Goal: Share content

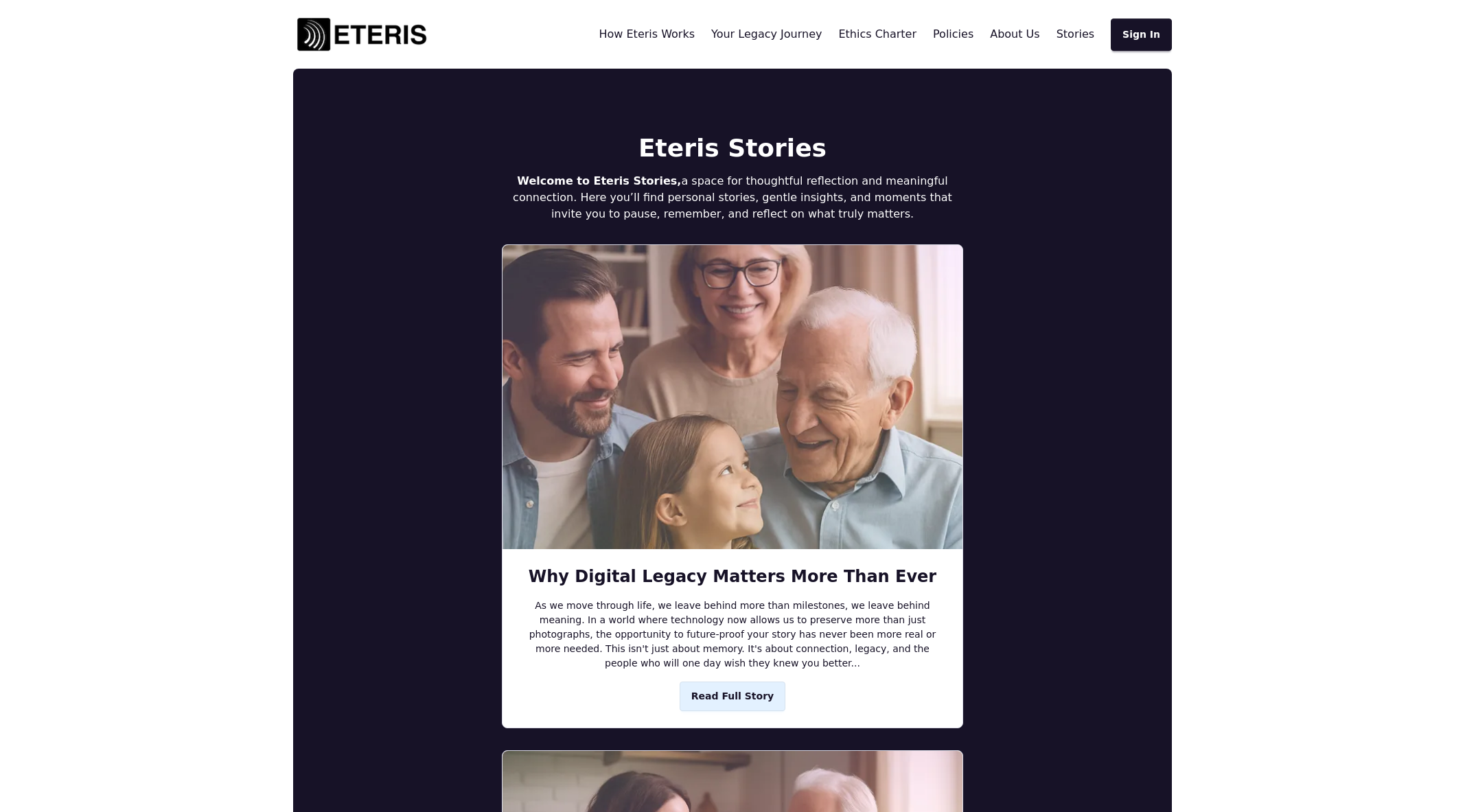
click at [372, 40] on img at bounding box center [362, 34] width 137 height 42
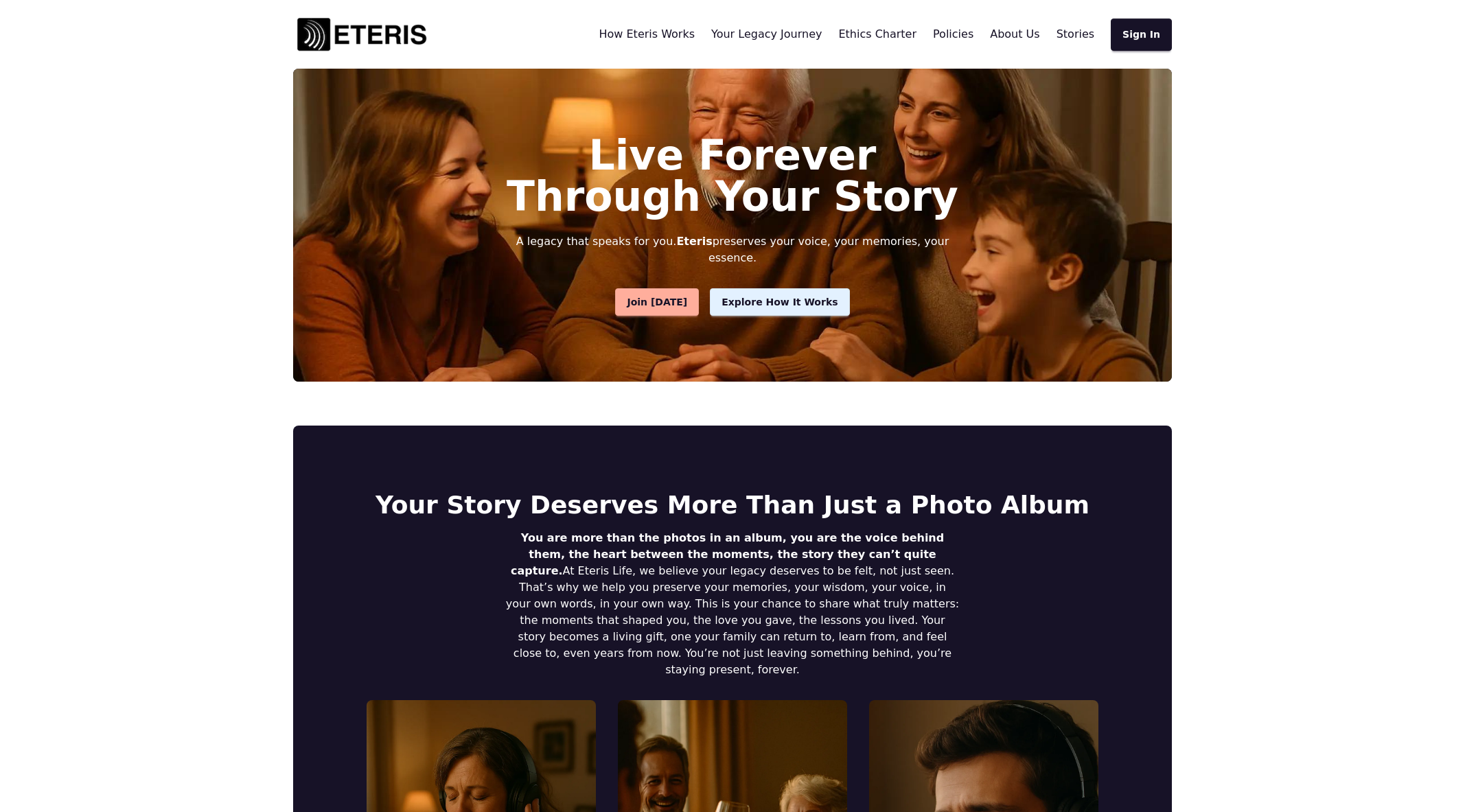
click at [1084, 32] on span "Stories" at bounding box center [1075, 34] width 38 height 14
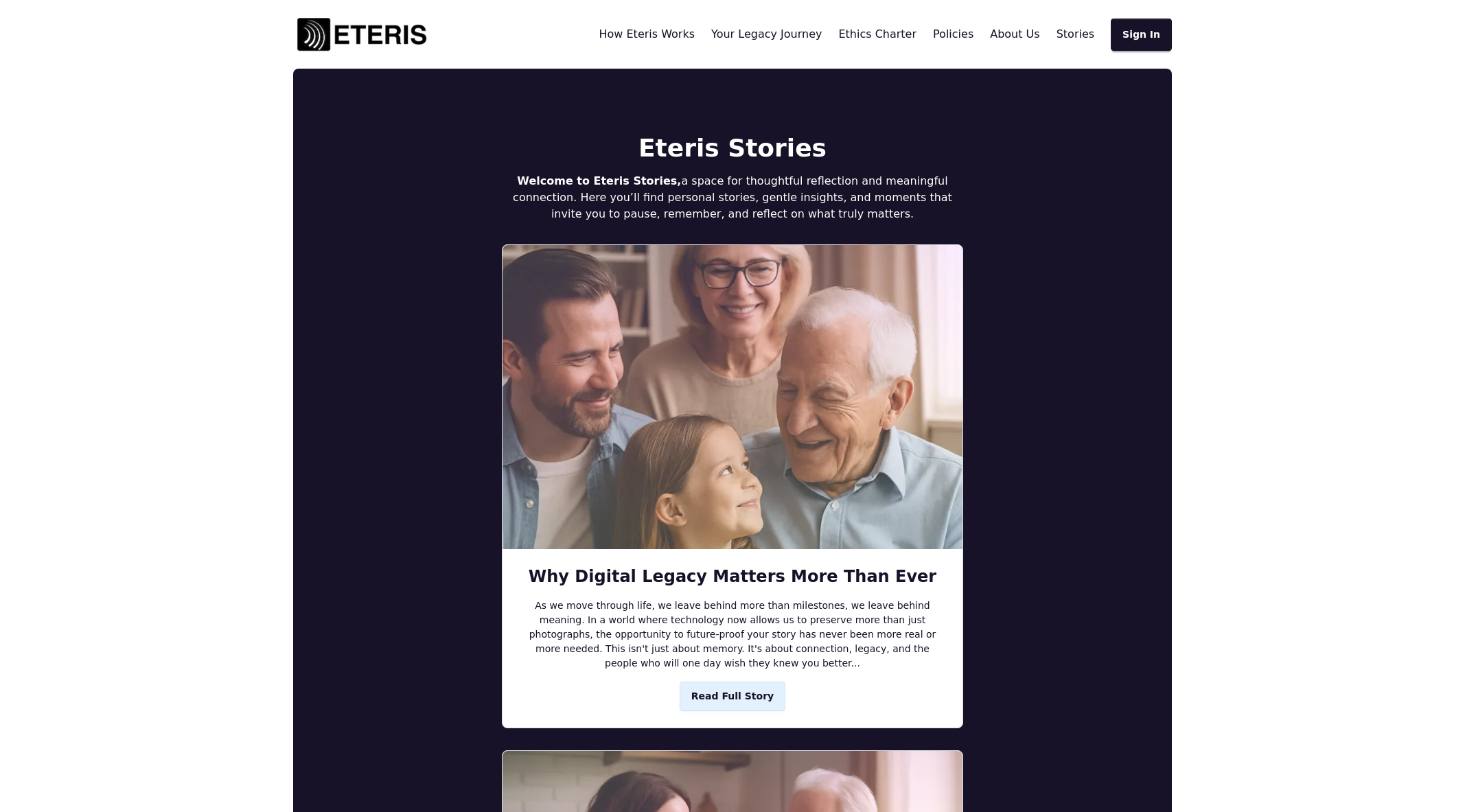
click at [724, 700] on span "Read Full Story" at bounding box center [732, 696] width 82 height 14
click at [741, 709] on link "Read Full Story" at bounding box center [732, 696] width 105 height 30
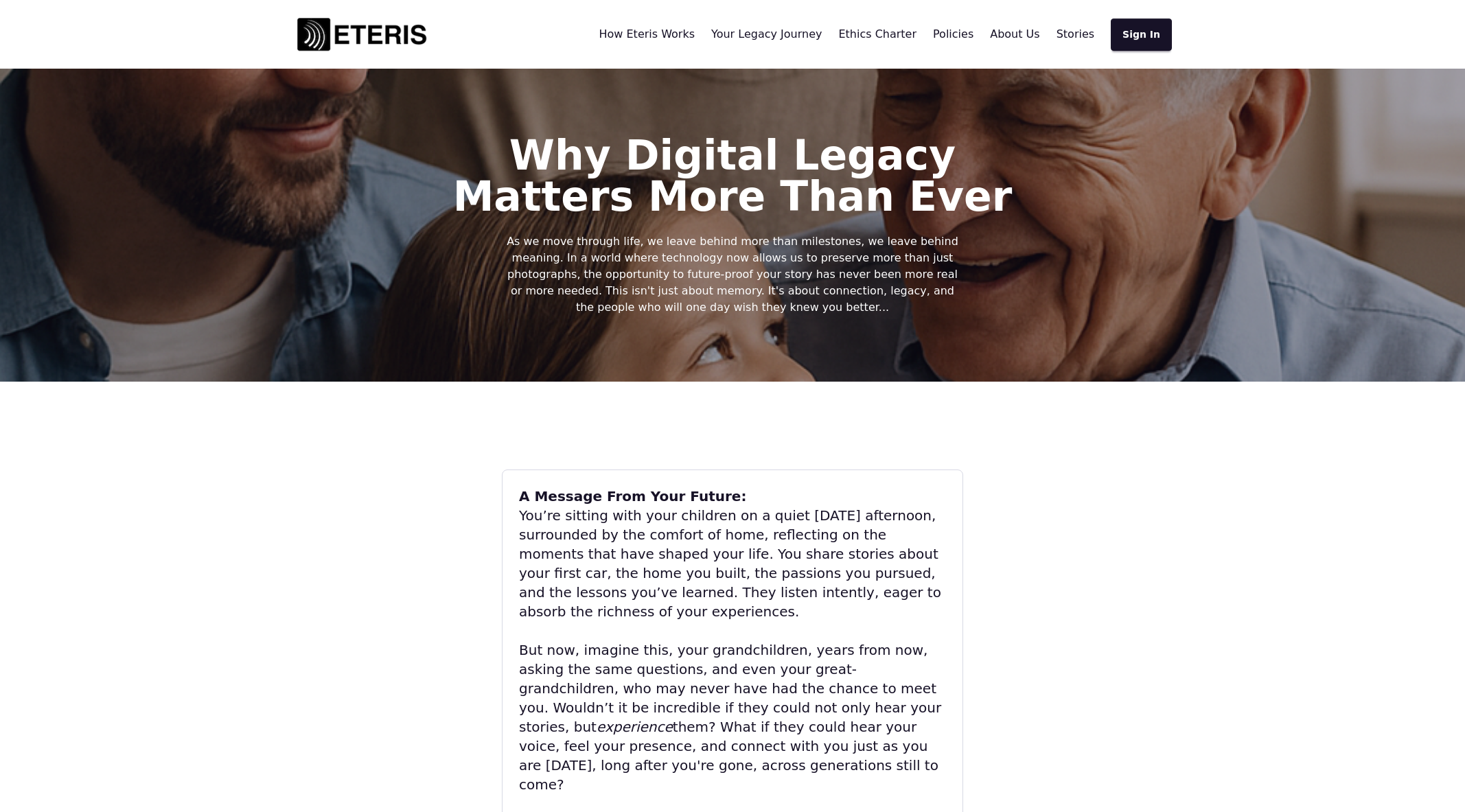
click at [335, 30] on img at bounding box center [362, 34] width 137 height 42
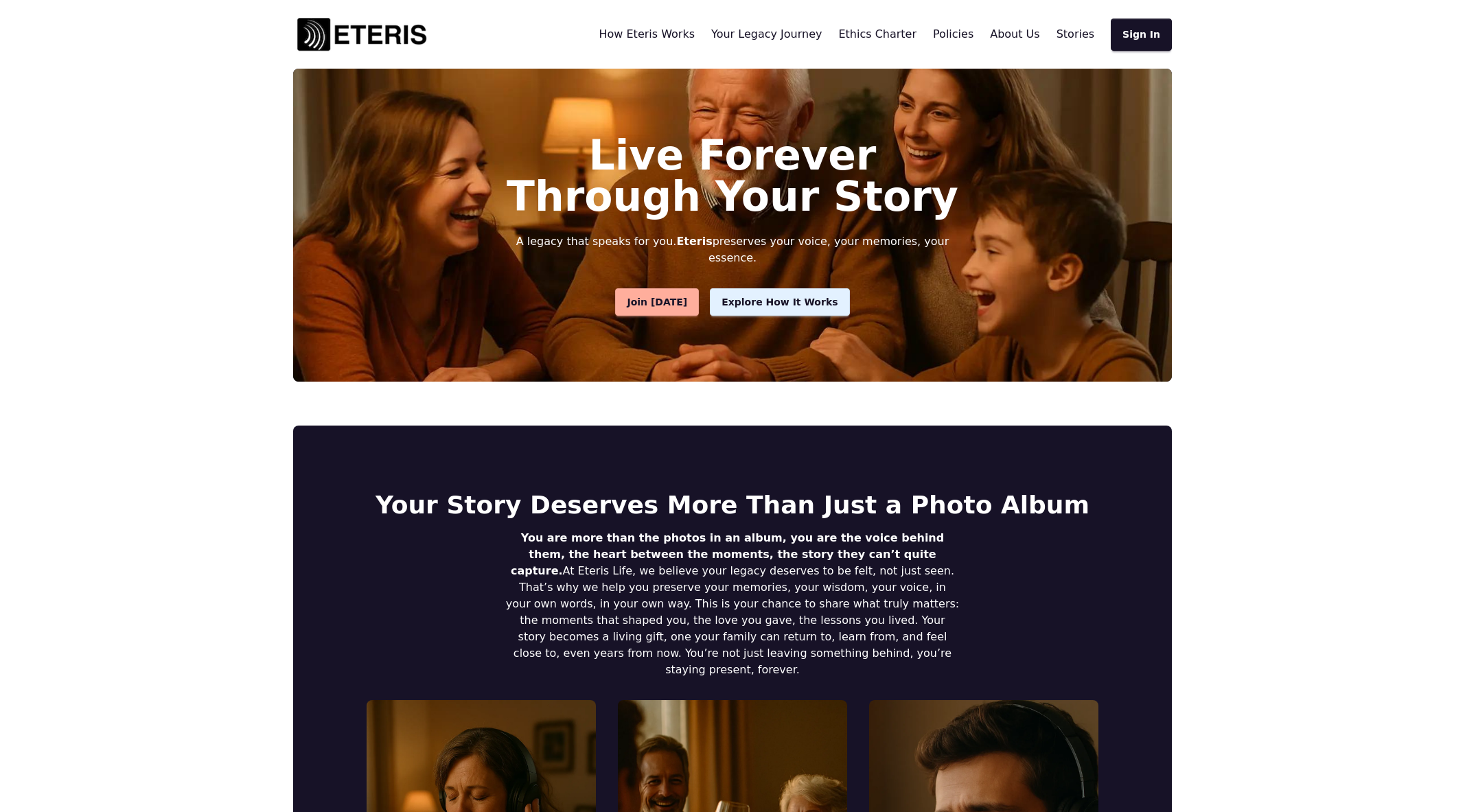
click at [1085, 35] on span "Stories" at bounding box center [1075, 34] width 38 height 14
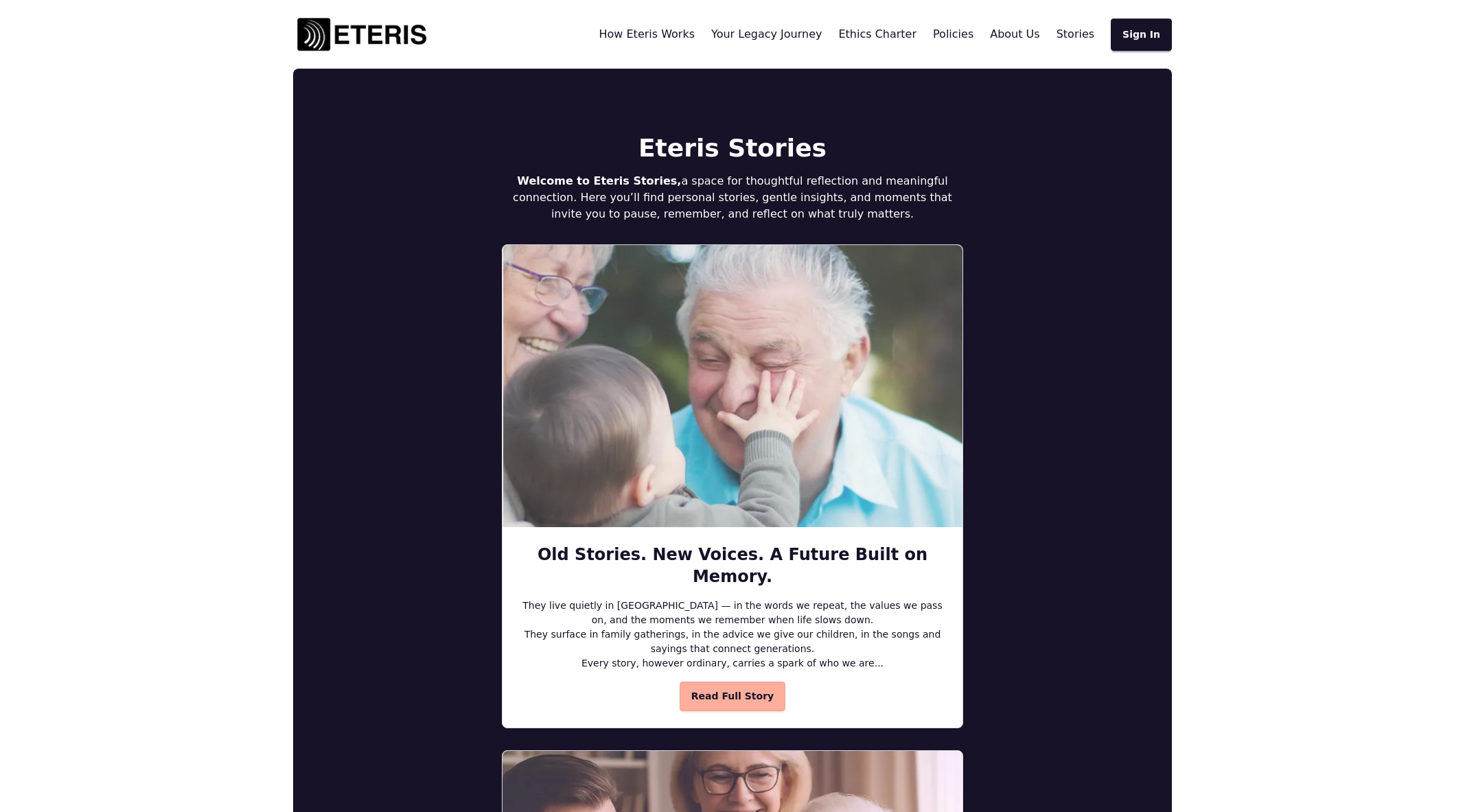
click at [743, 689] on span "Read Full Story" at bounding box center [732, 696] width 82 height 14
click at [724, 686] on link "Read Full Story" at bounding box center [732, 696] width 105 height 30
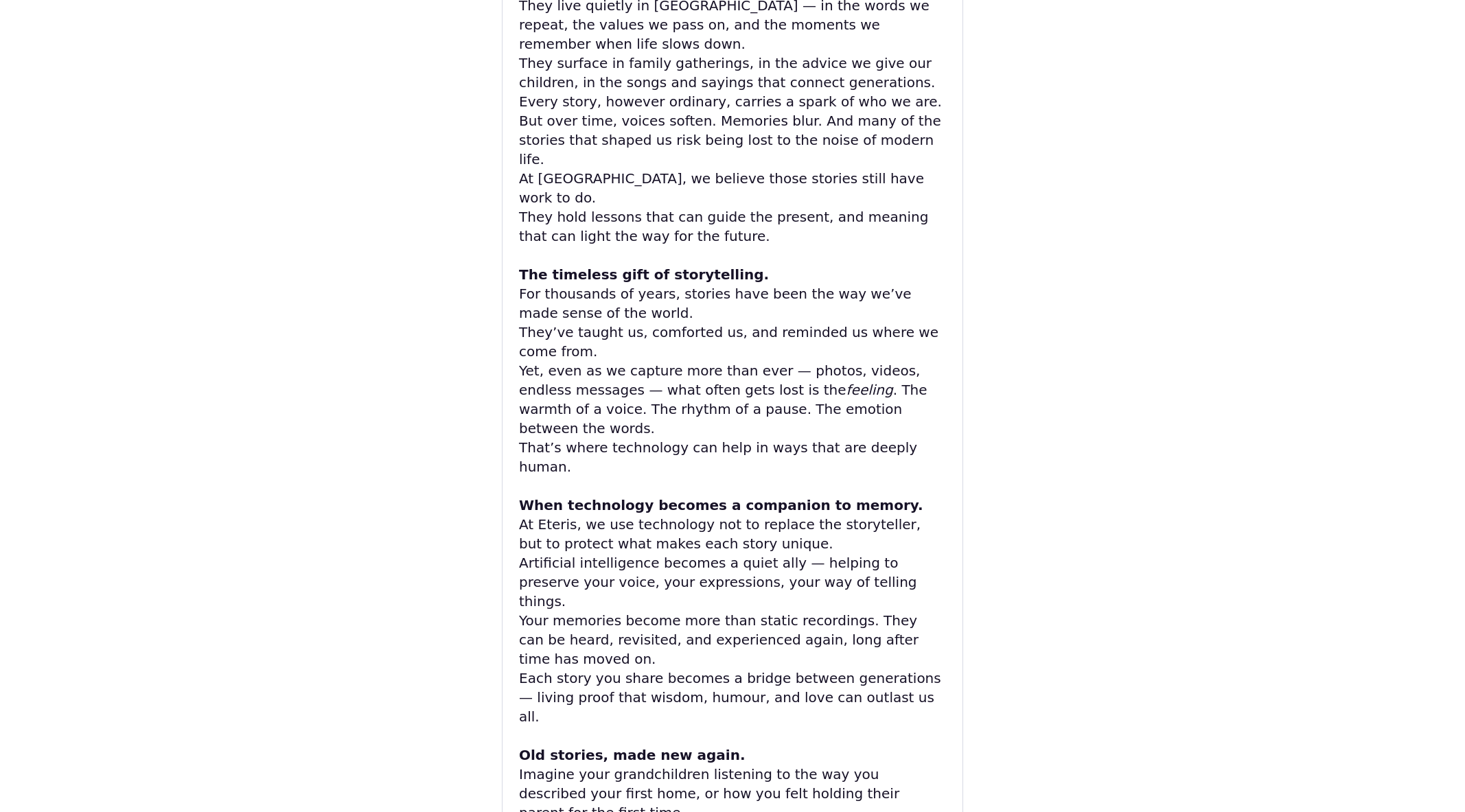
scroll to position [1011, 0]
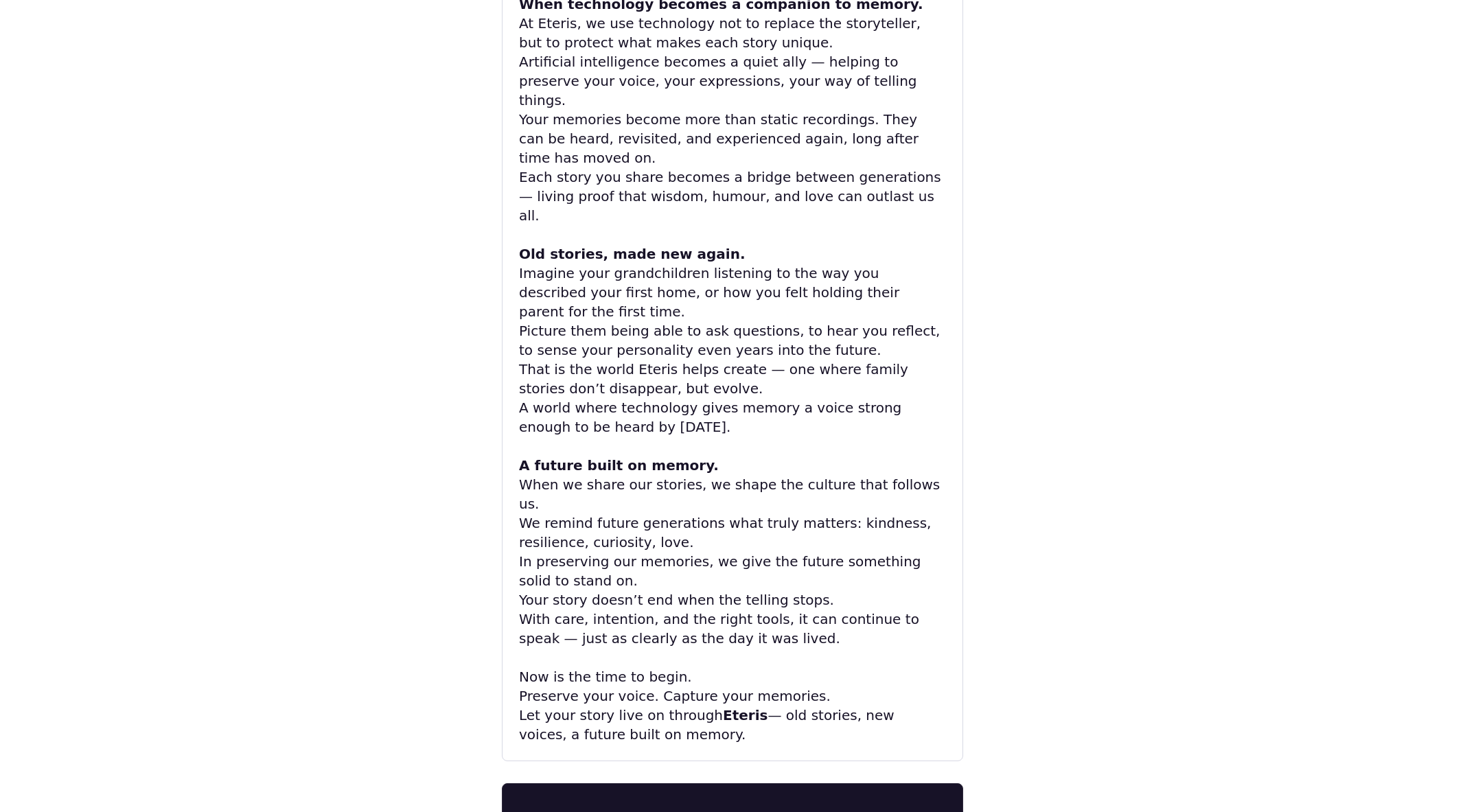
click at [618, 811] on link "Share on Facebook" at bounding box center [597, 821] width 144 height 19
click at [868, 811] on link "Share on X" at bounding box center [884, 821] width 89 height 19
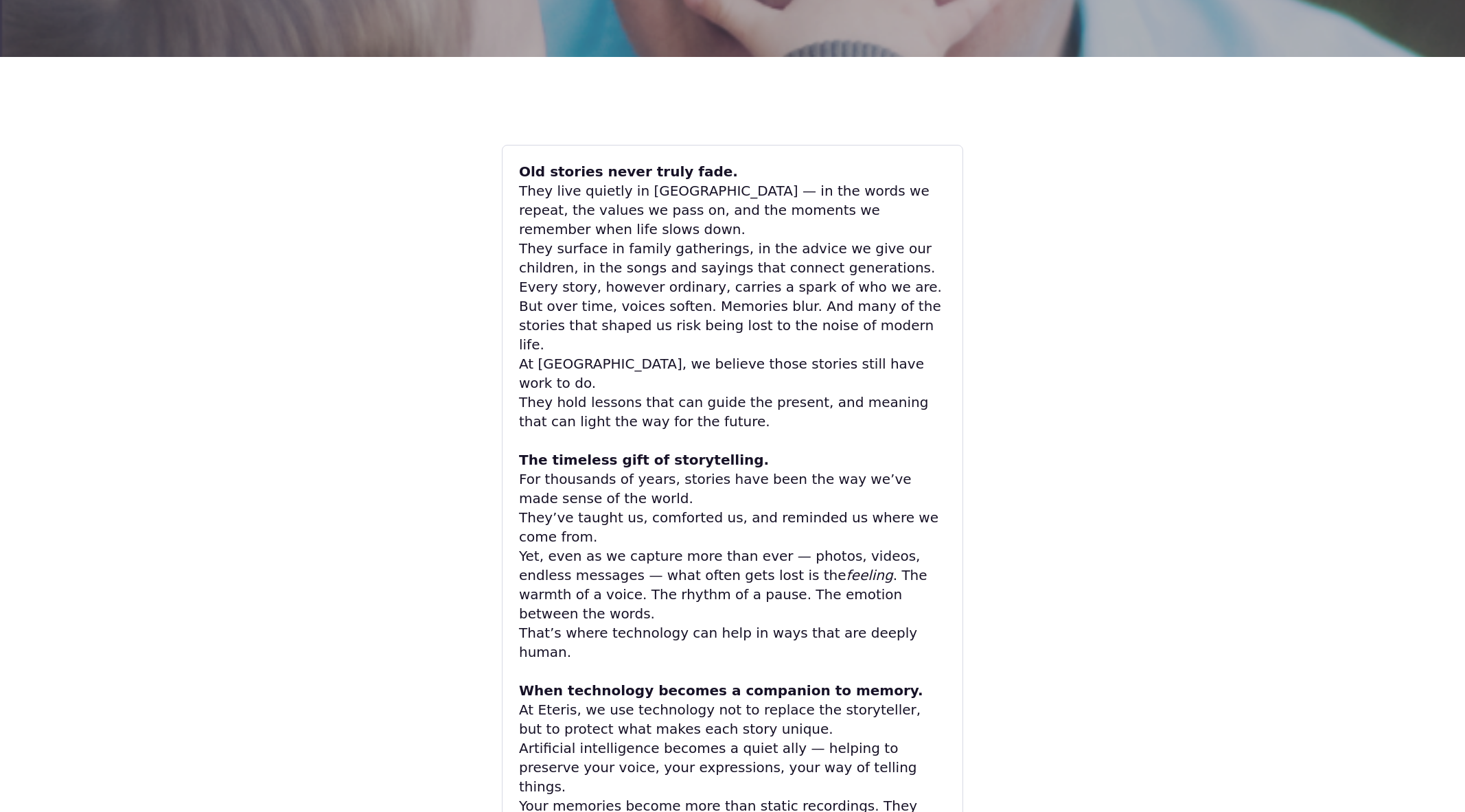
scroll to position [0, 0]
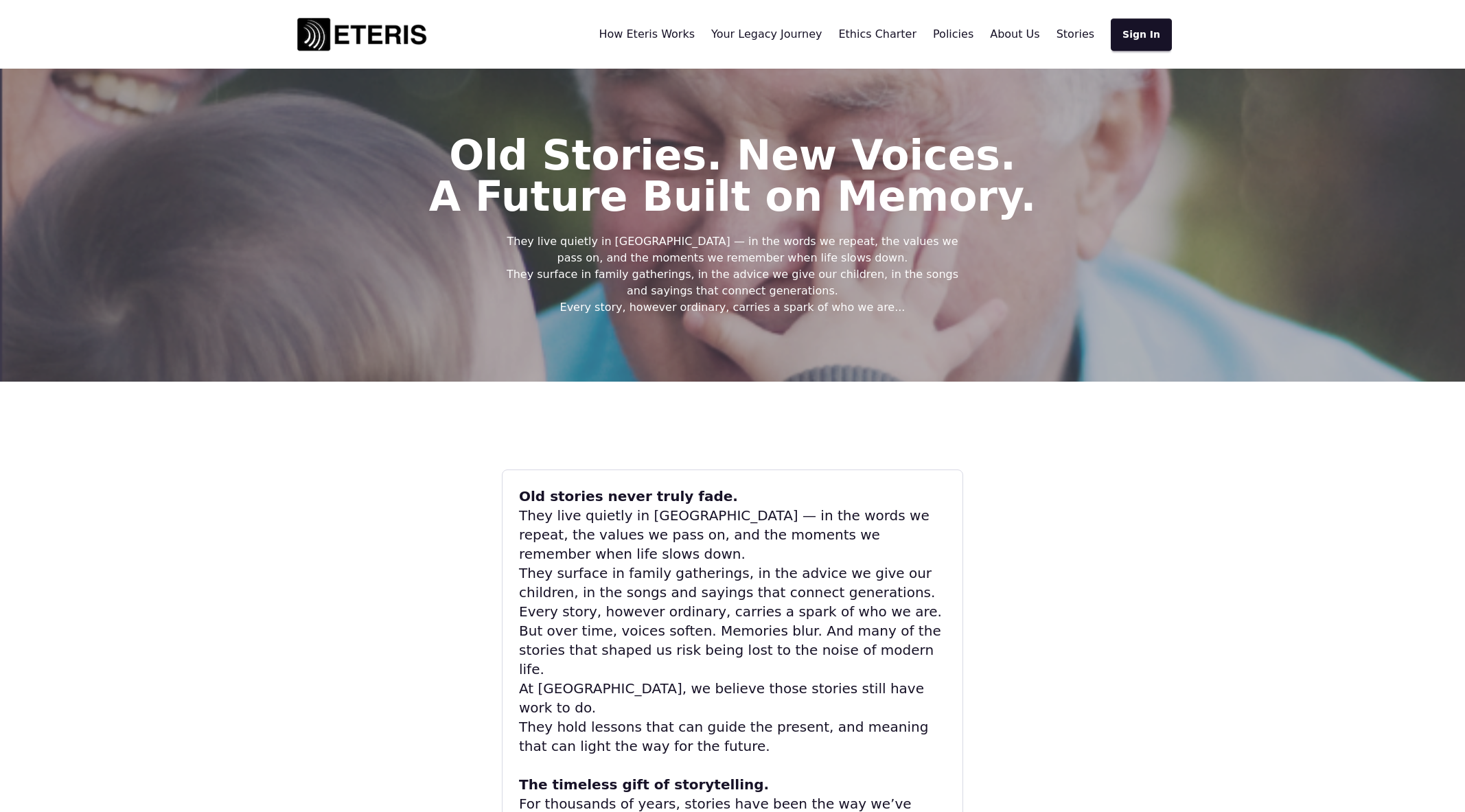
click at [346, 32] on img at bounding box center [362, 34] width 137 height 42
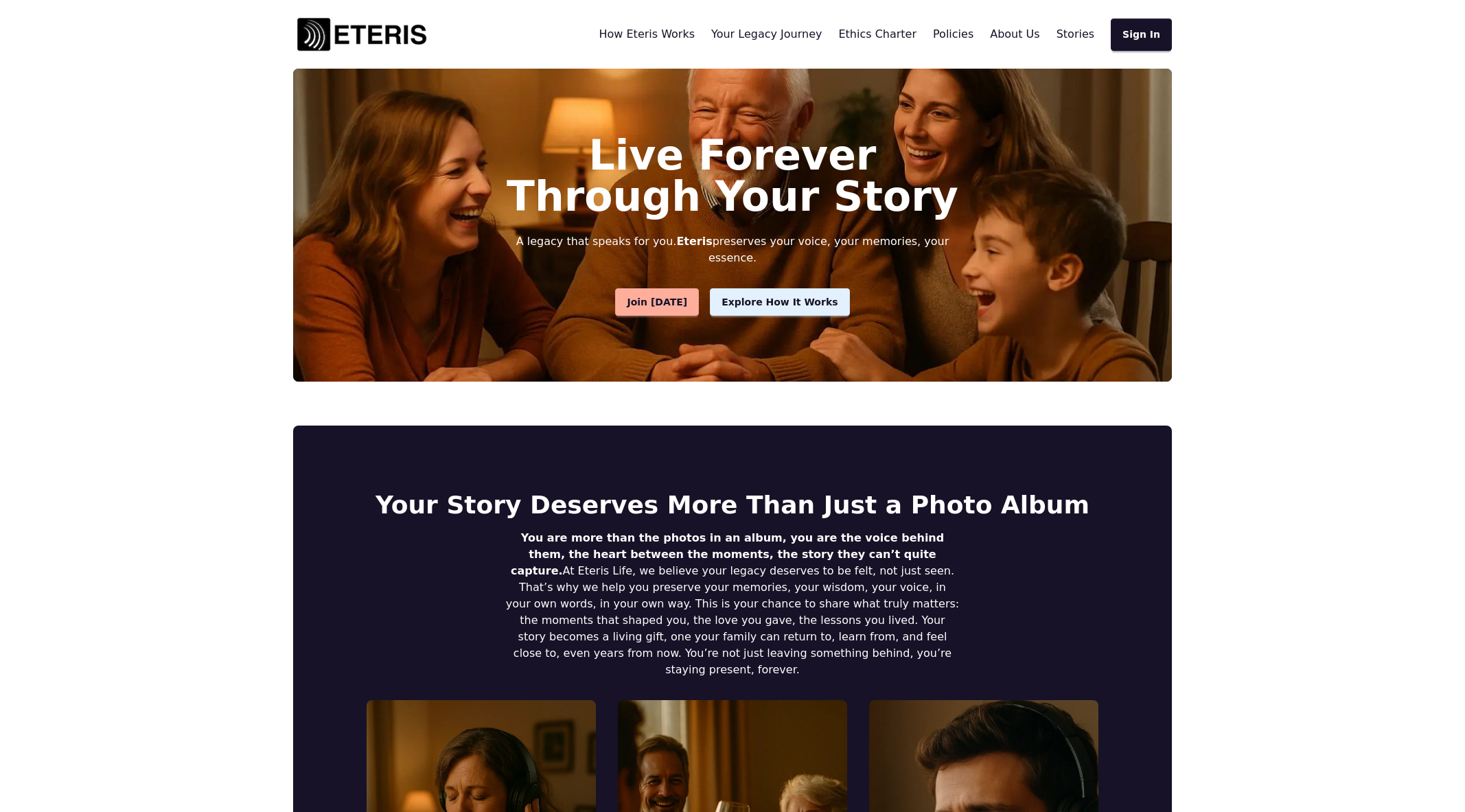
click at [1086, 35] on span "Stories" at bounding box center [1075, 34] width 38 height 14
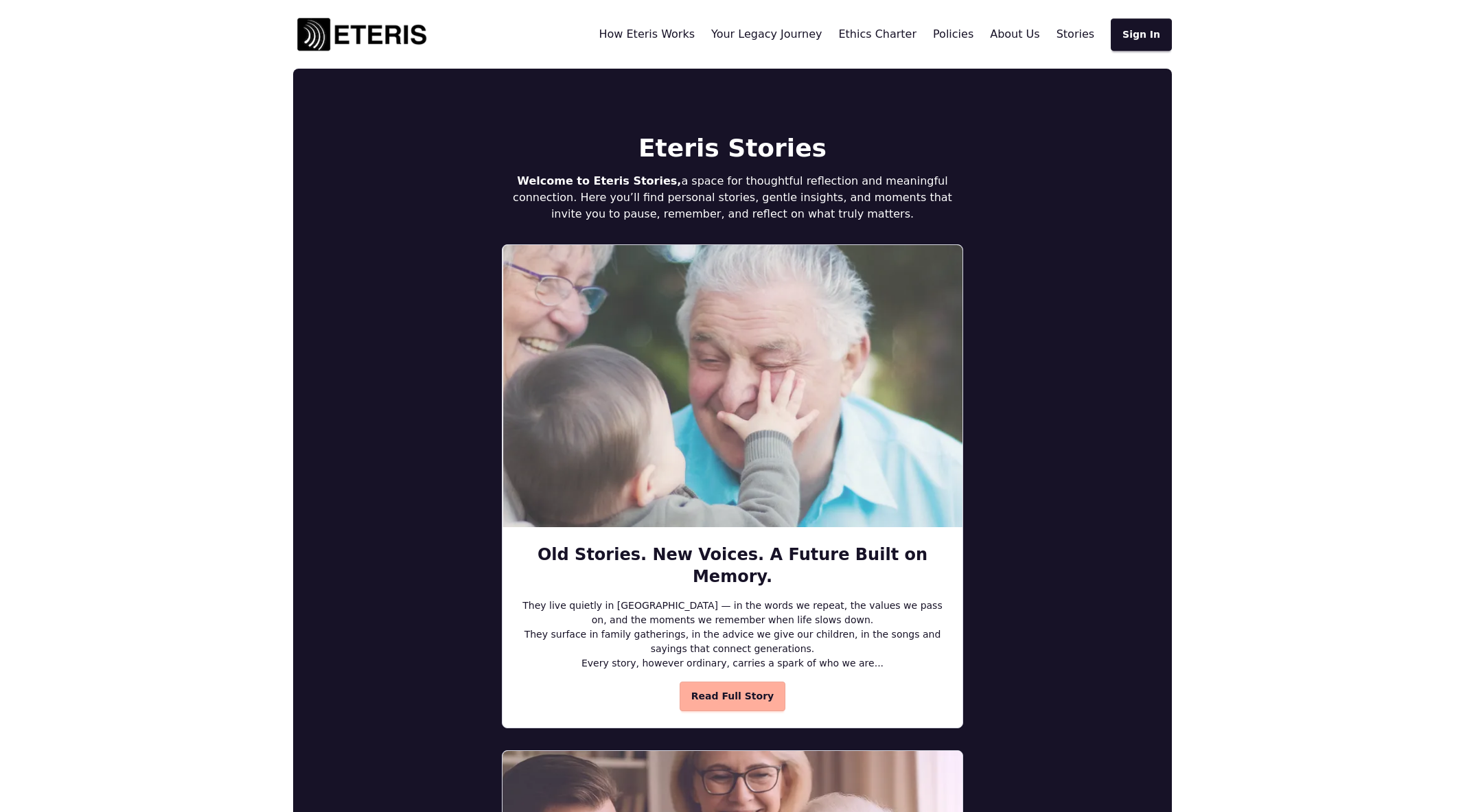
click at [740, 689] on span "Read Full Story" at bounding box center [732, 696] width 82 height 14
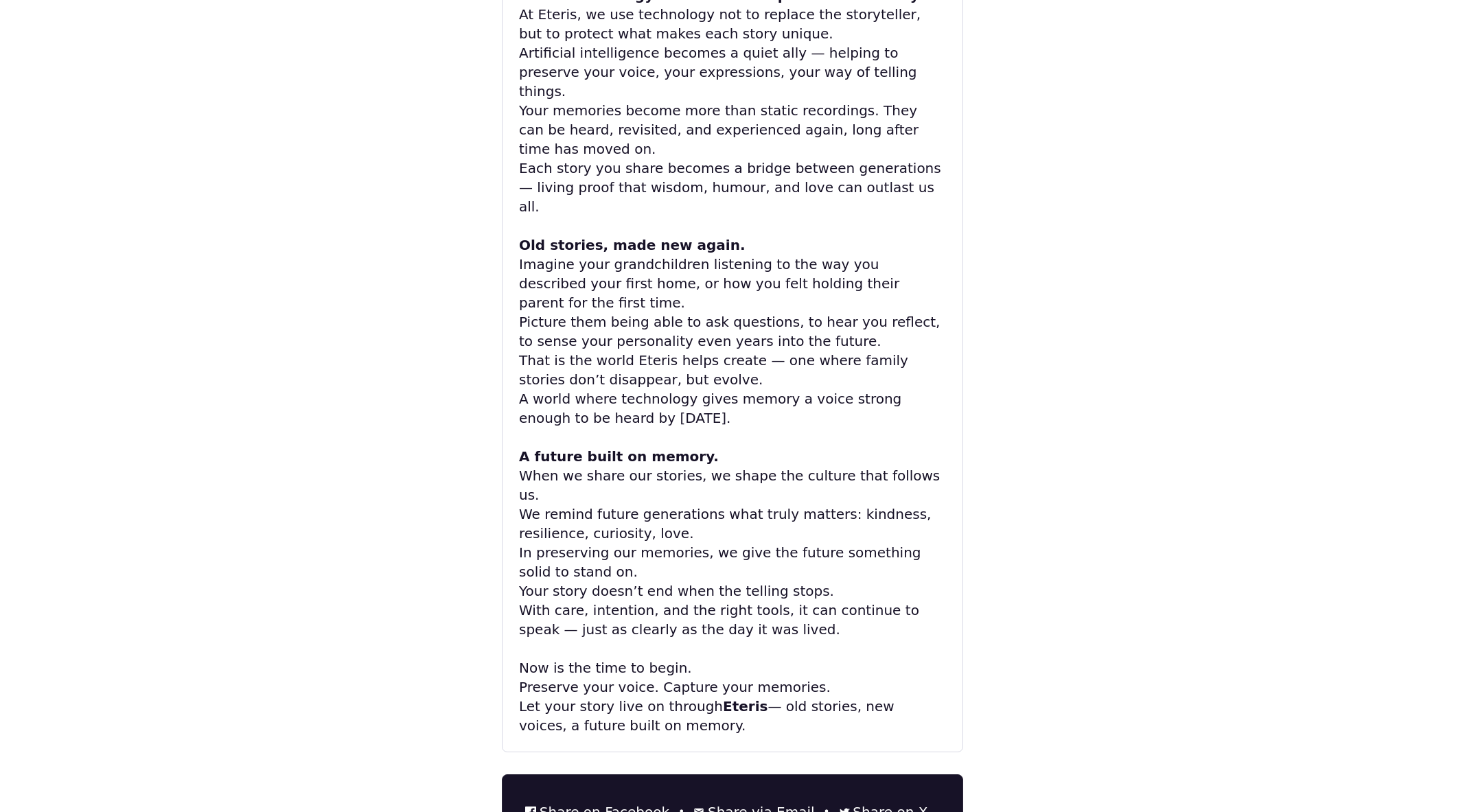
scroll to position [1121, 0]
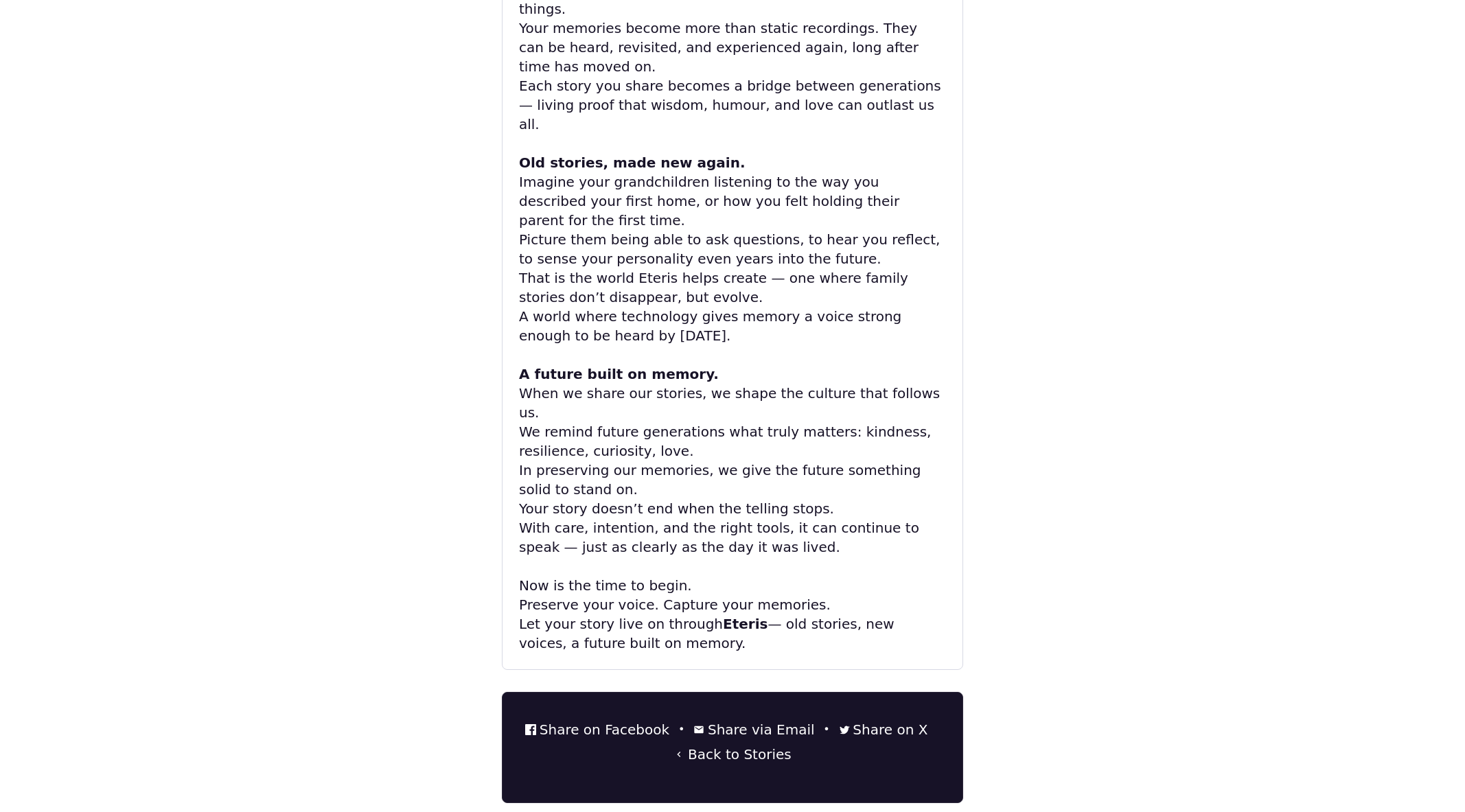
click at [633, 720] on link "Share on Facebook" at bounding box center [597, 730] width 144 height 19
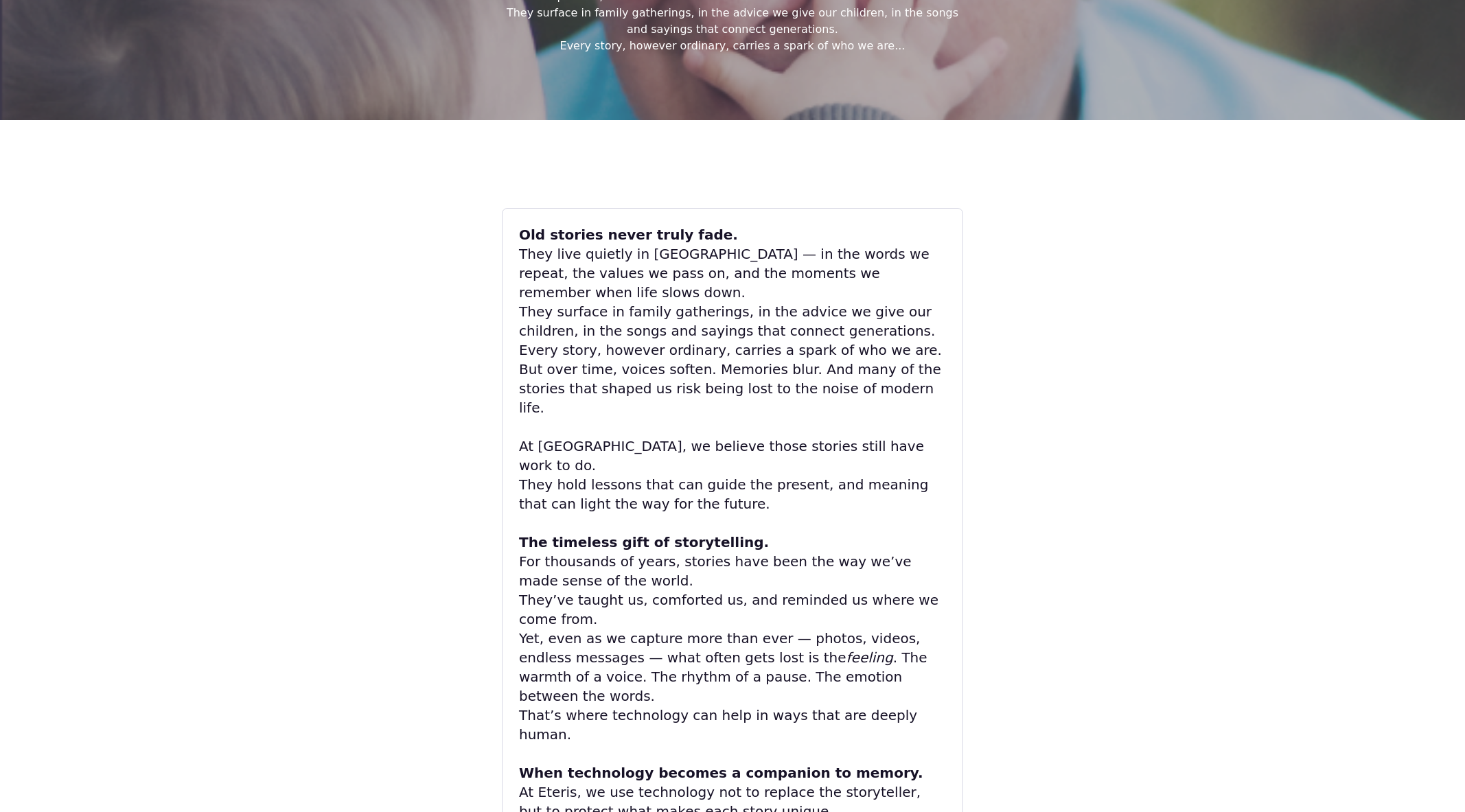
scroll to position [1142, 0]
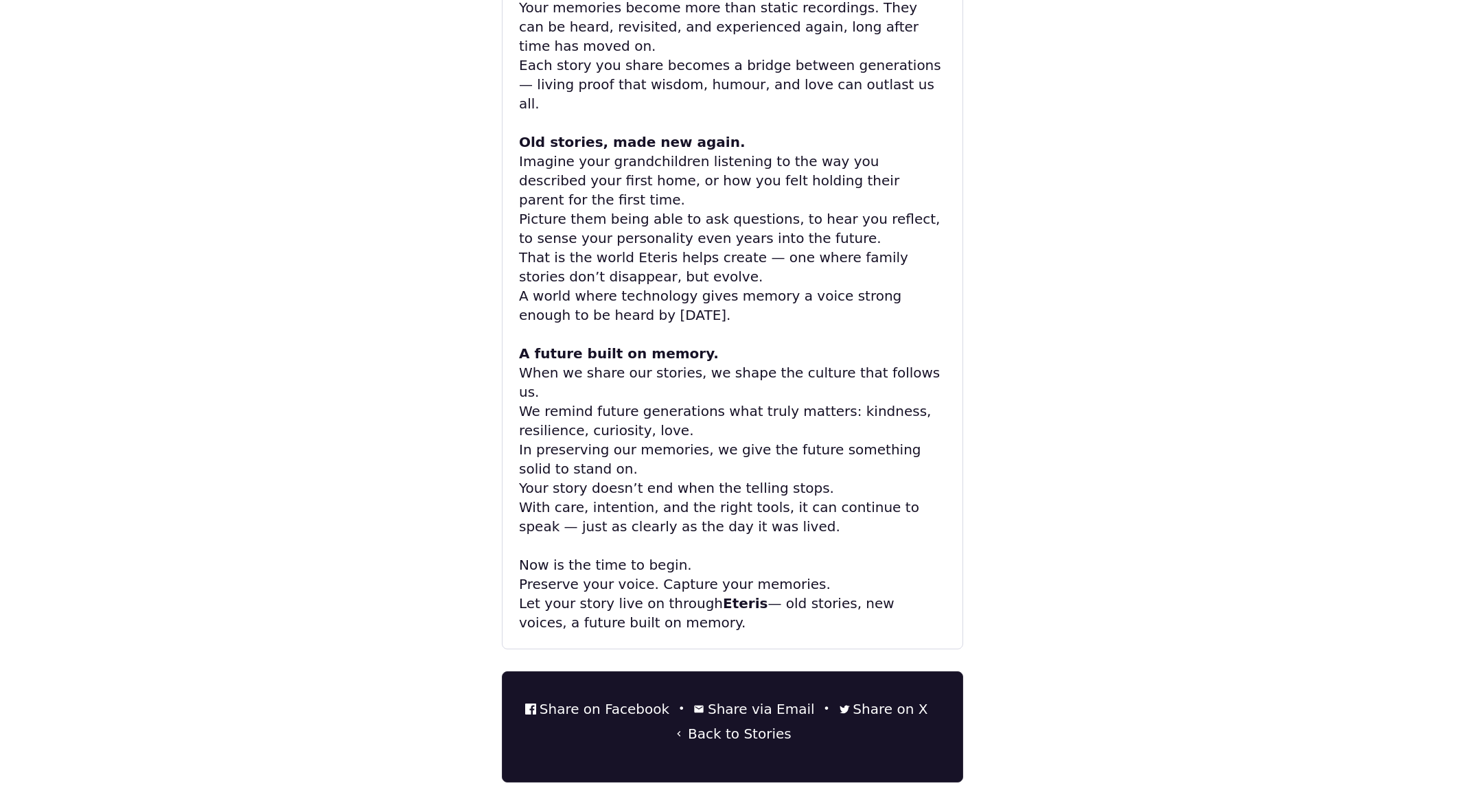
click at [602, 699] on link "Share on Facebook" at bounding box center [597, 709] width 144 height 19
click at [770, 699] on link "Share via Email" at bounding box center [753, 709] width 121 height 19
click at [861, 699] on link "Share on X" at bounding box center [884, 709] width 89 height 19
click at [758, 699] on link "Share via Email" at bounding box center [753, 709] width 121 height 19
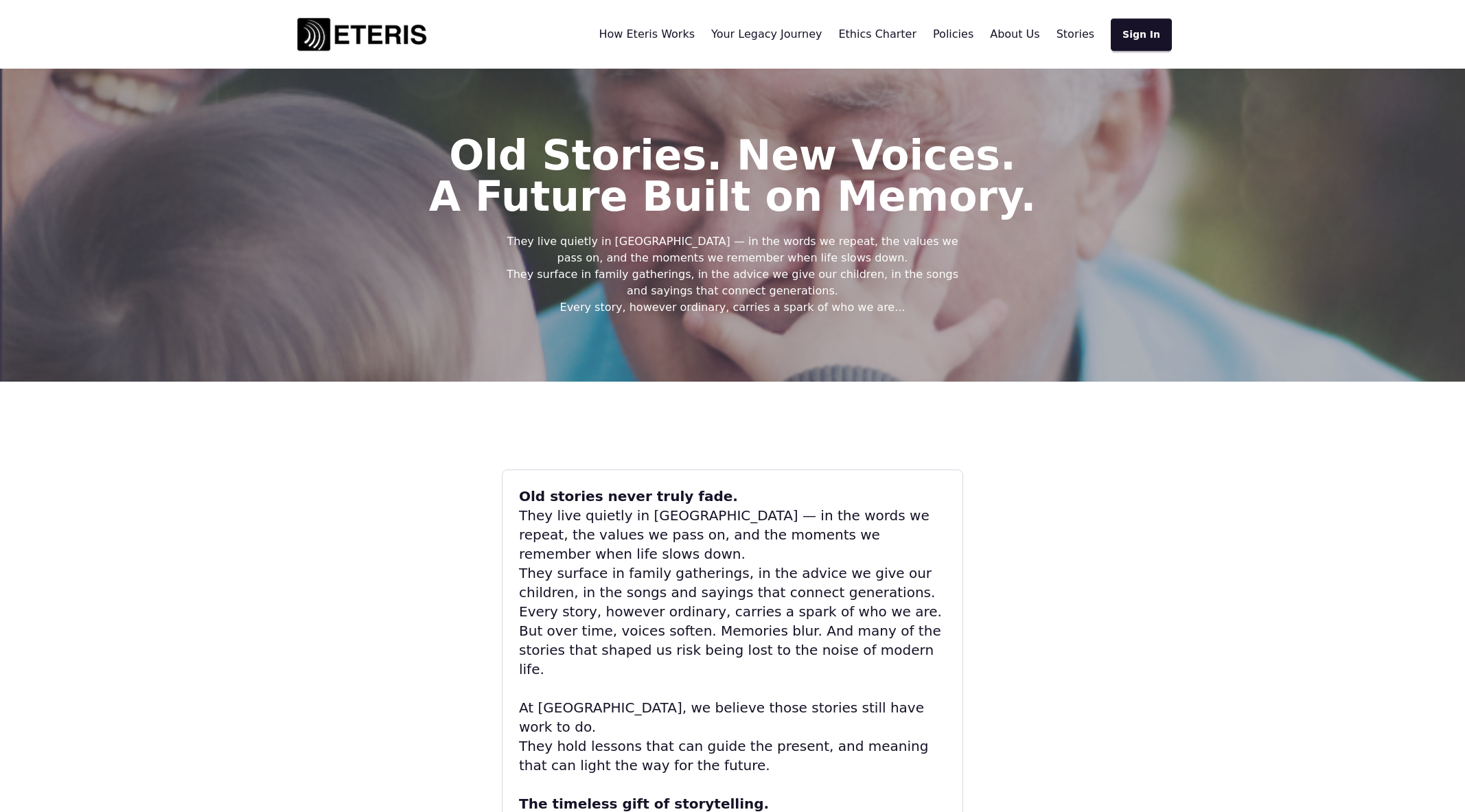
scroll to position [1140, 0]
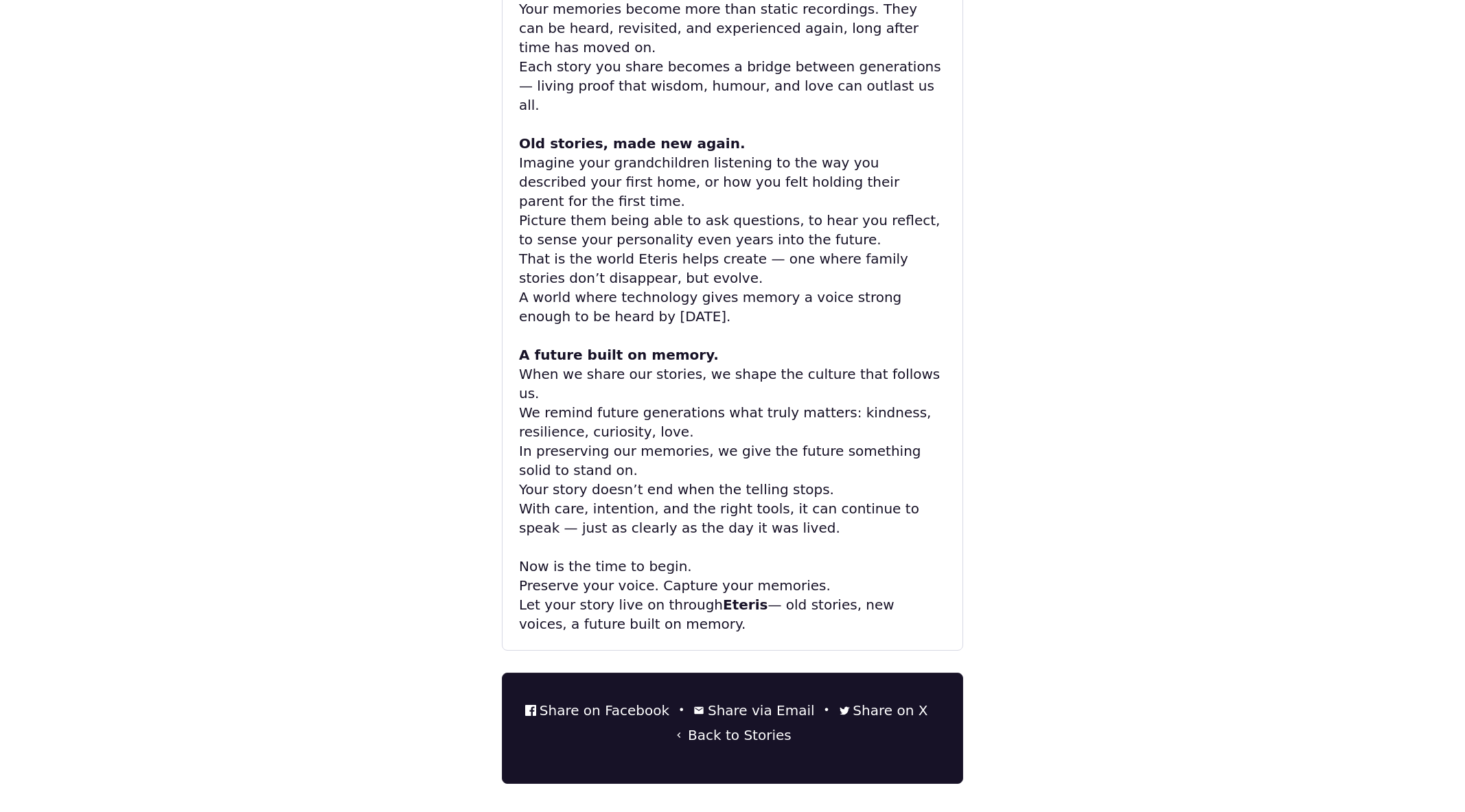
click at [606, 701] on link "Share on Facebook" at bounding box center [597, 711] width 144 height 19
click at [642, 701] on link "Share on Facebook" at bounding box center [597, 711] width 144 height 19
click at [635, 701] on link "Share on Facebook" at bounding box center [597, 711] width 144 height 19
click at [724, 725] on link "Back to Stories" at bounding box center [732, 735] width 118 height 19
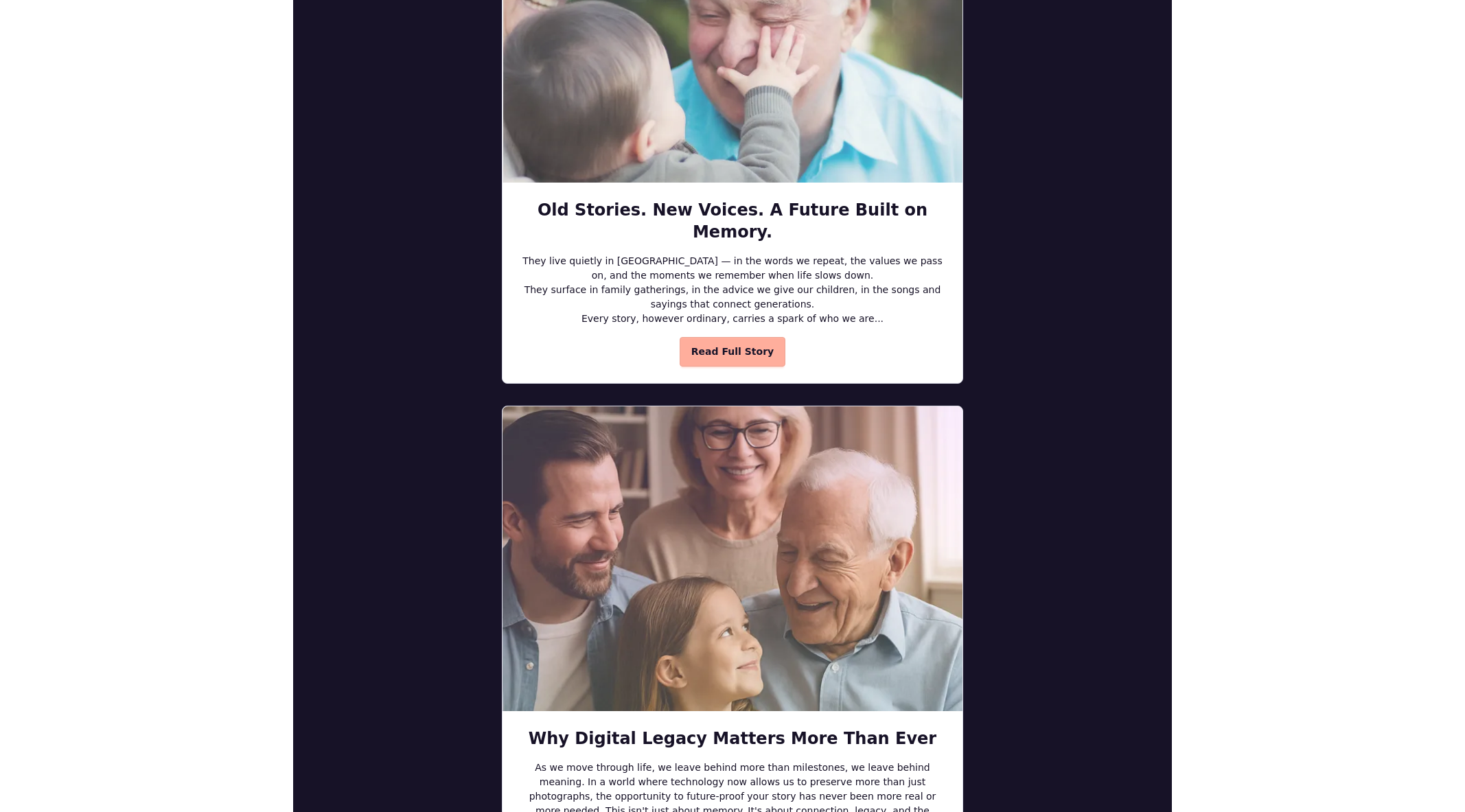
scroll to position [704, 0]
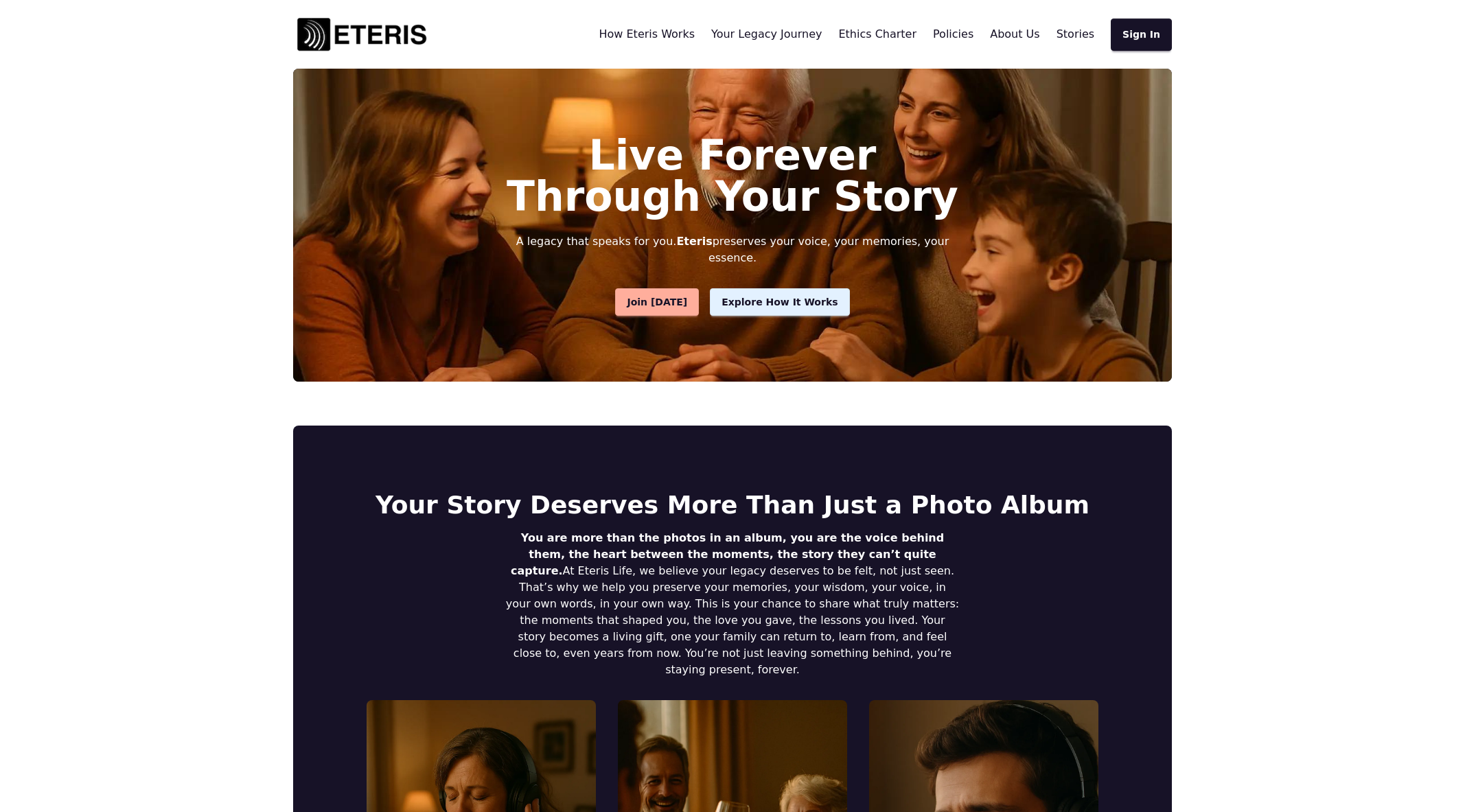
click at [1087, 37] on span "Stories" at bounding box center [1075, 34] width 38 height 14
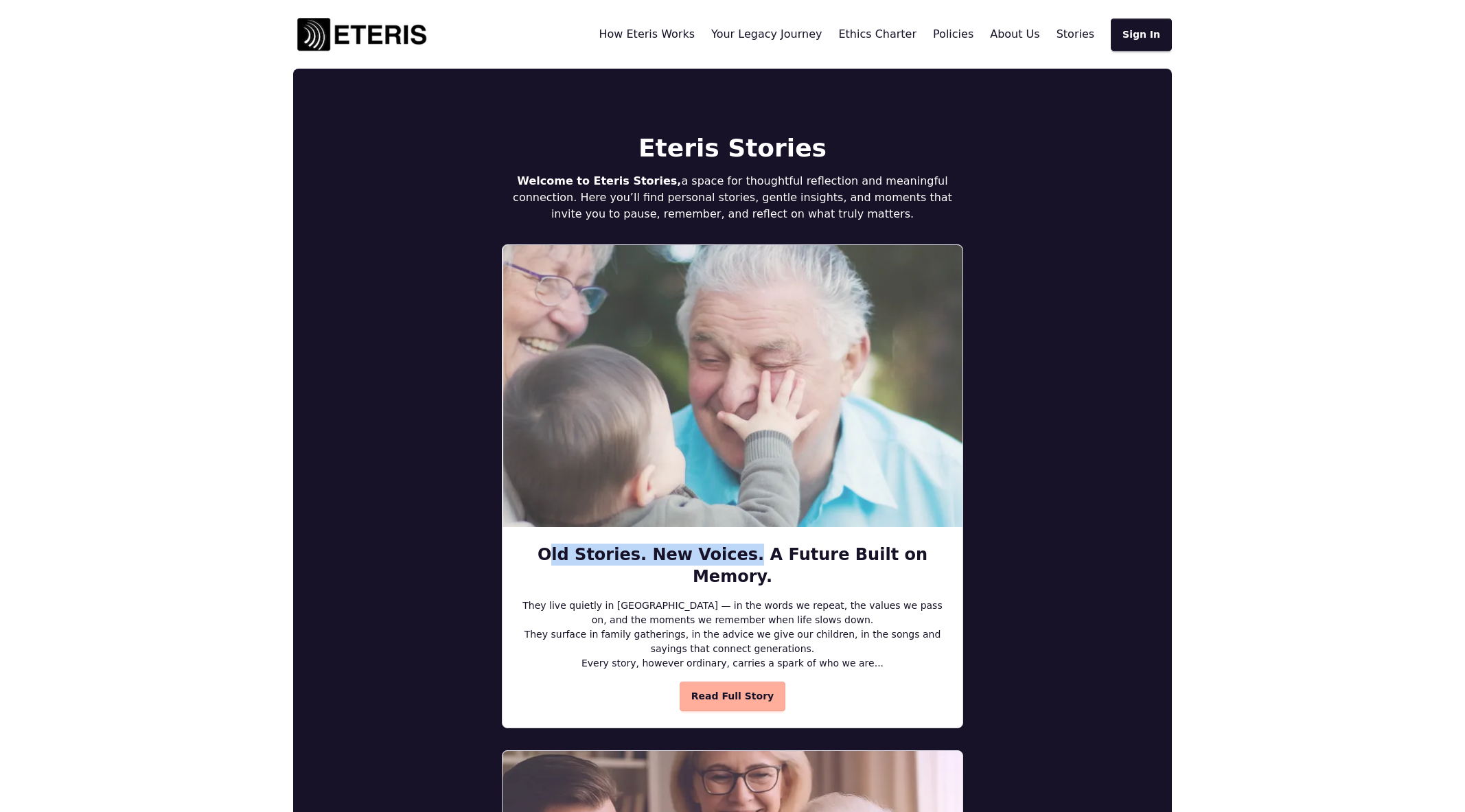
drag, startPoint x: 536, startPoint y: 556, endPoint x: 718, endPoint y: 549, distance: 182.1
click at [718, 549] on h3 "Old Stories. New Voices. A Future Built on Memory." at bounding box center [732, 565] width 427 height 43
copy h3 "Old Stories. New Voices"
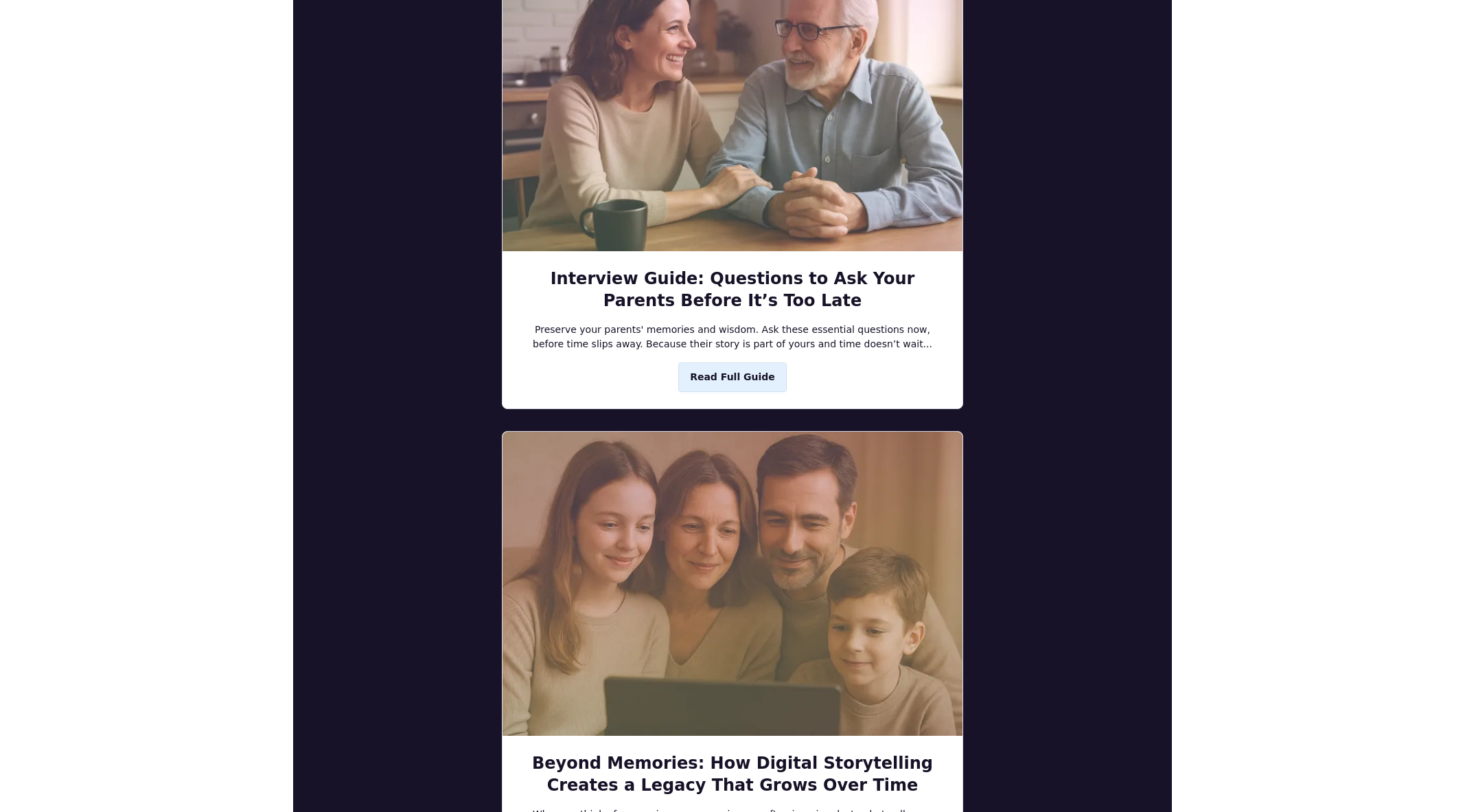
scroll to position [1604, 0]
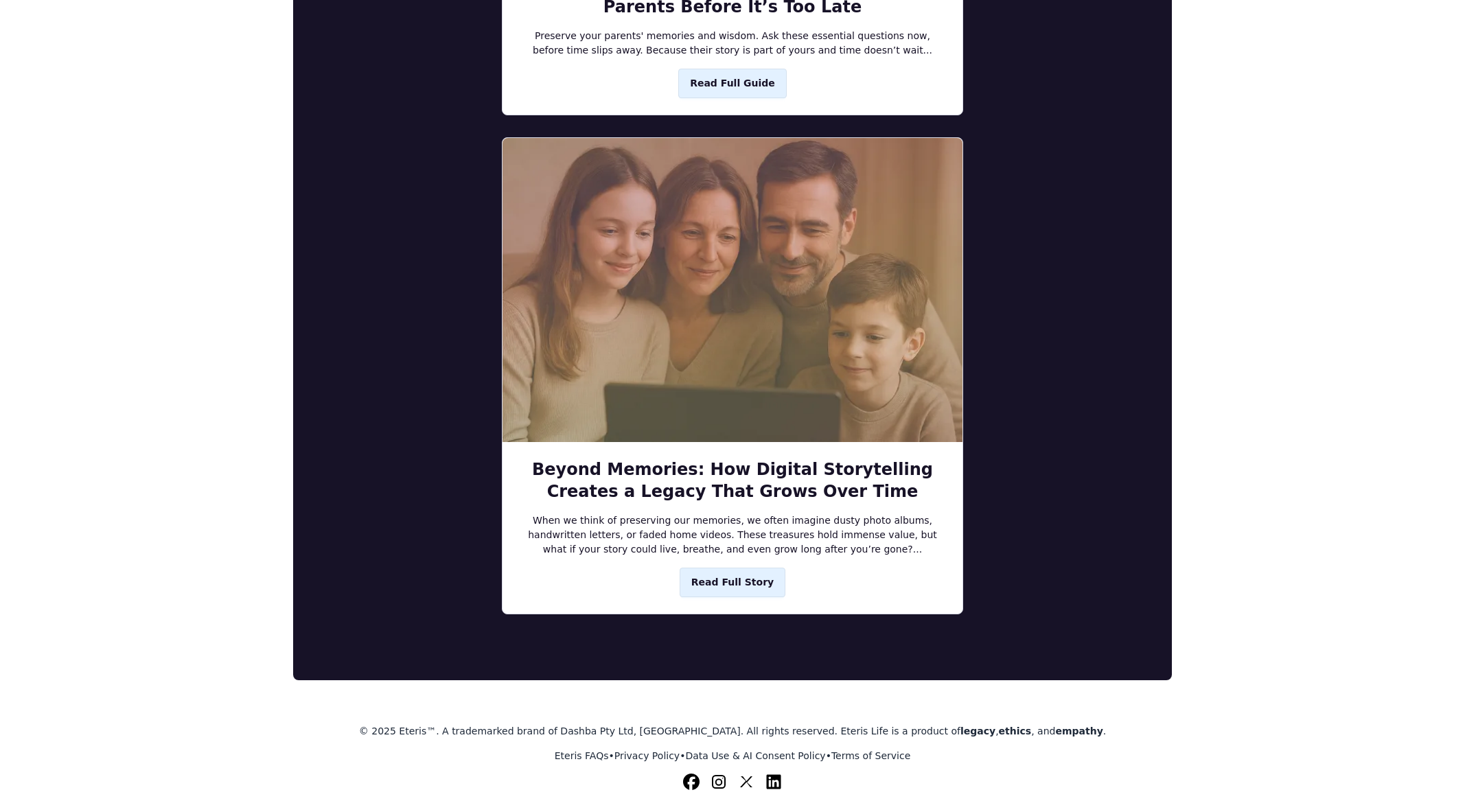
click at [779, 773] on img "LinkedIn" at bounding box center [774, 781] width 16 height 16
click at [711, 773] on img "Instagram" at bounding box center [718, 781] width 16 height 16
click at [690, 773] on img "Facebook" at bounding box center [690, 781] width 16 height 16
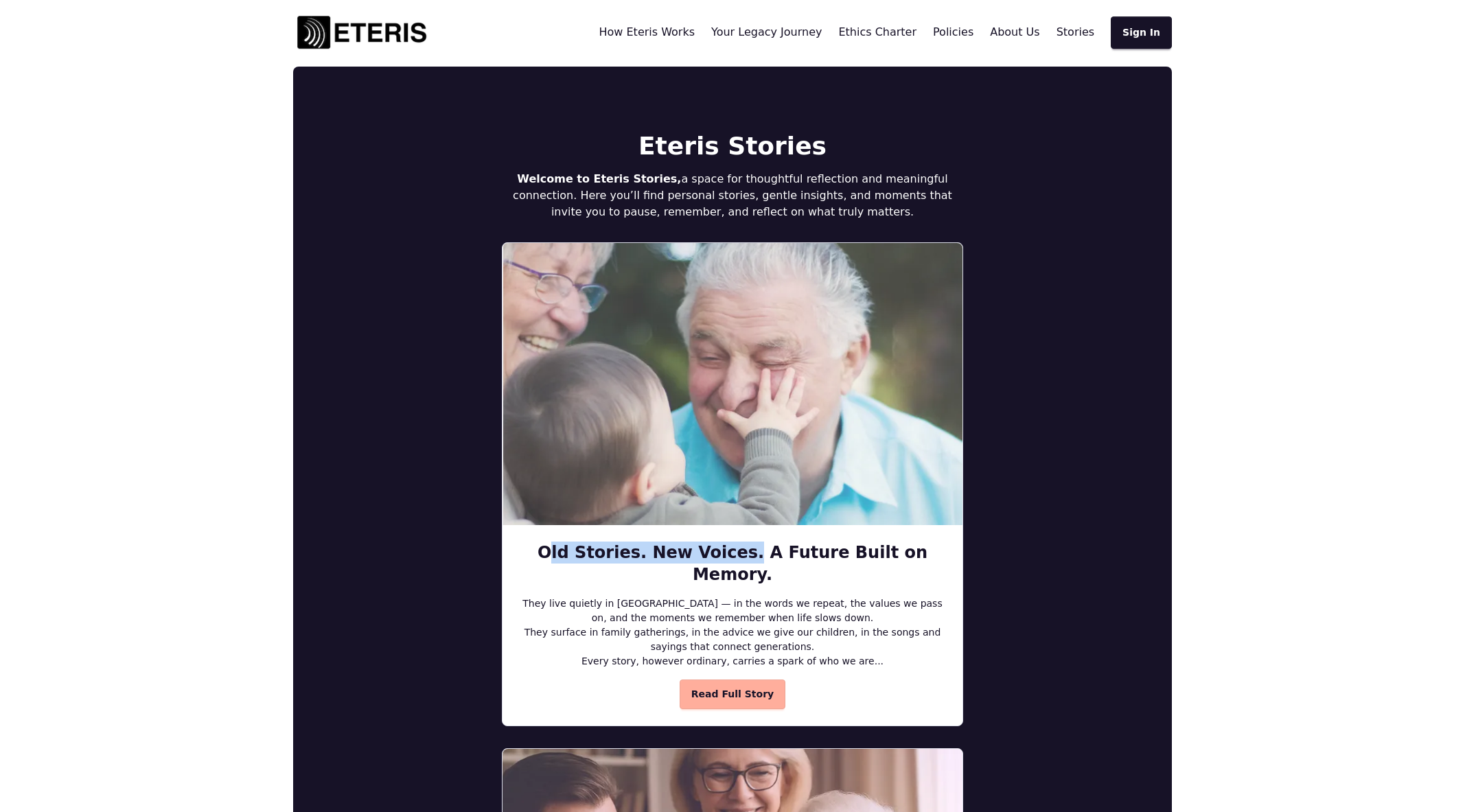
scroll to position [0, 0]
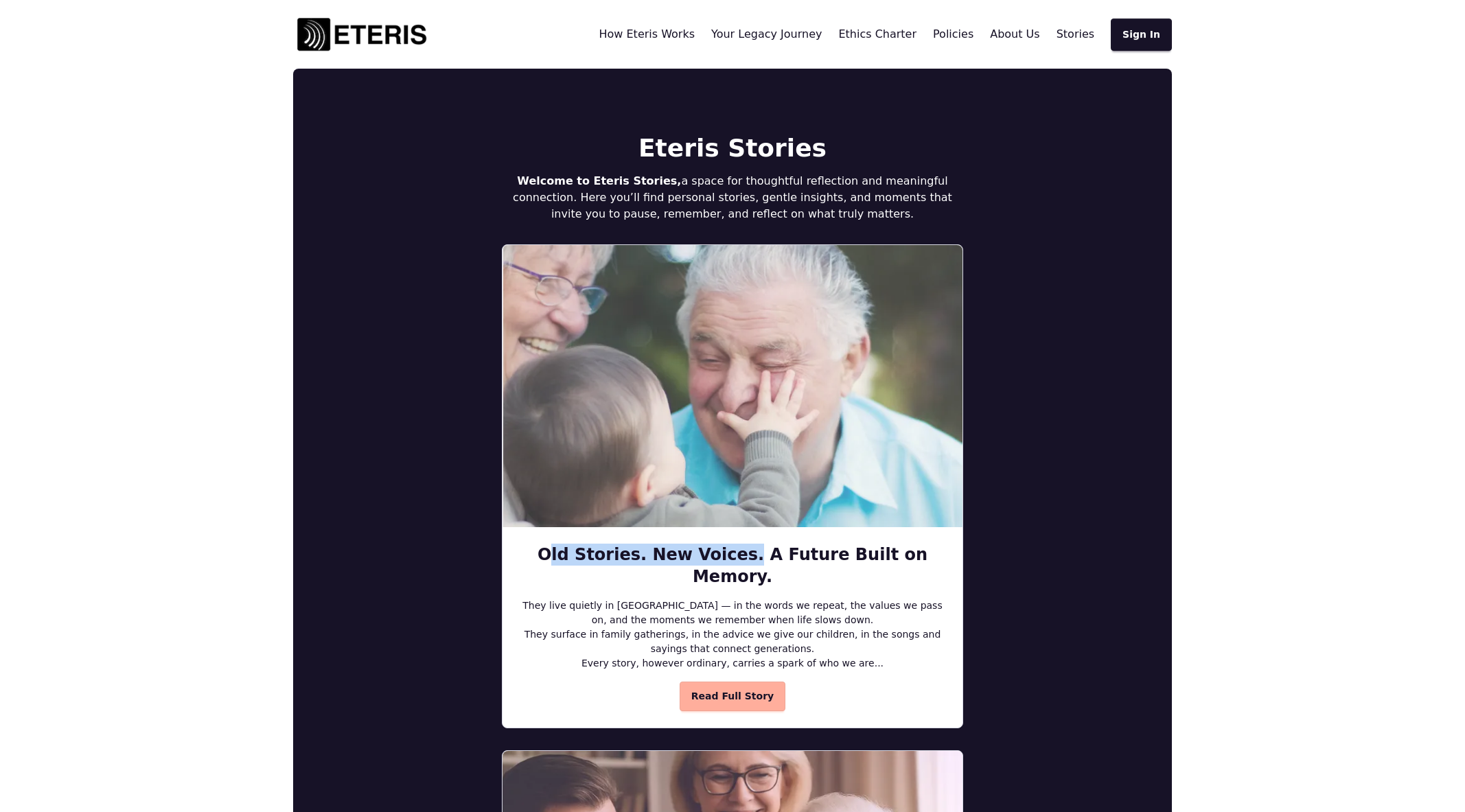
click at [362, 33] on img at bounding box center [362, 34] width 137 height 42
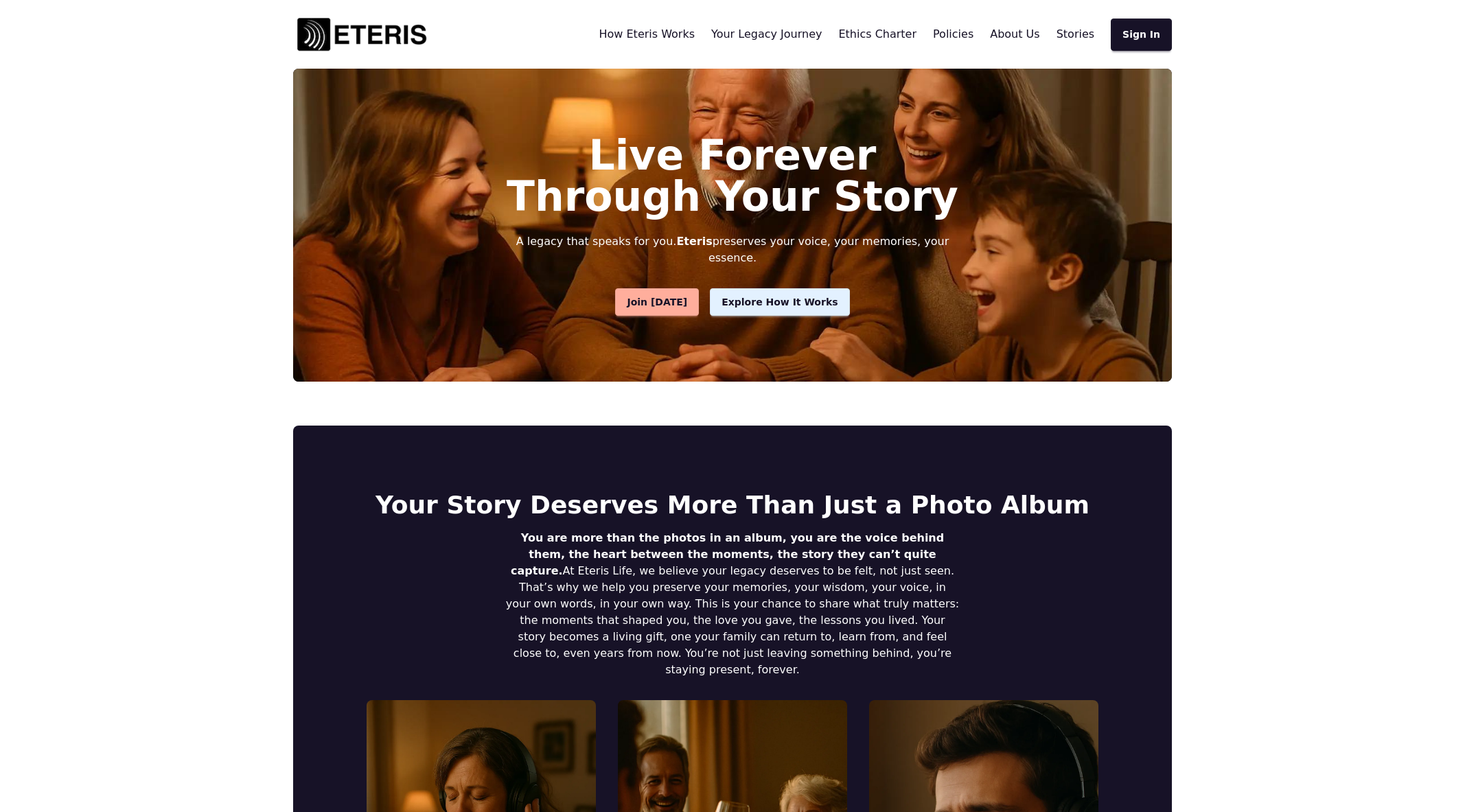
click at [665, 295] on span "Join [DATE]" at bounding box center [657, 302] width 61 height 14
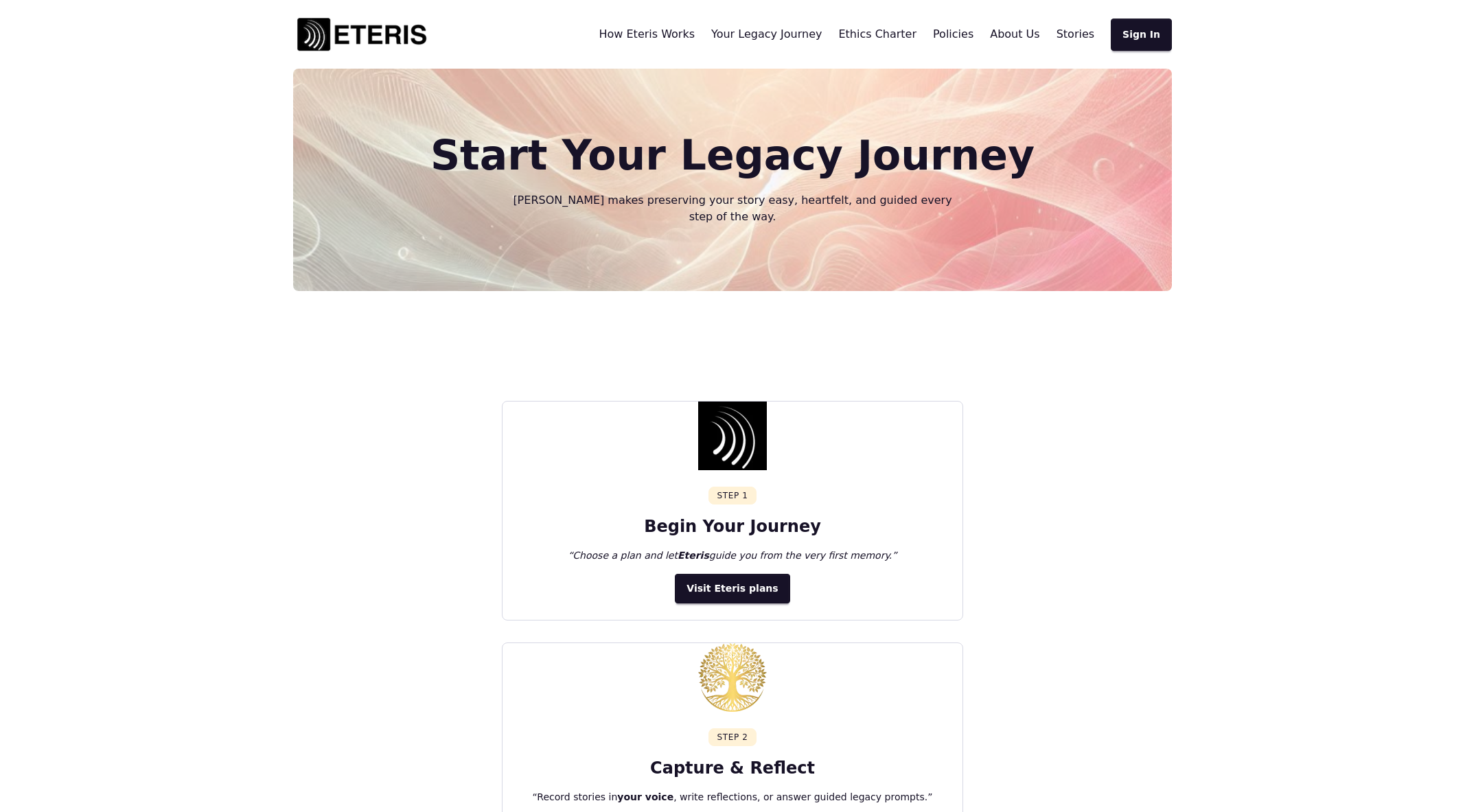
click at [371, 35] on img at bounding box center [362, 34] width 137 height 42
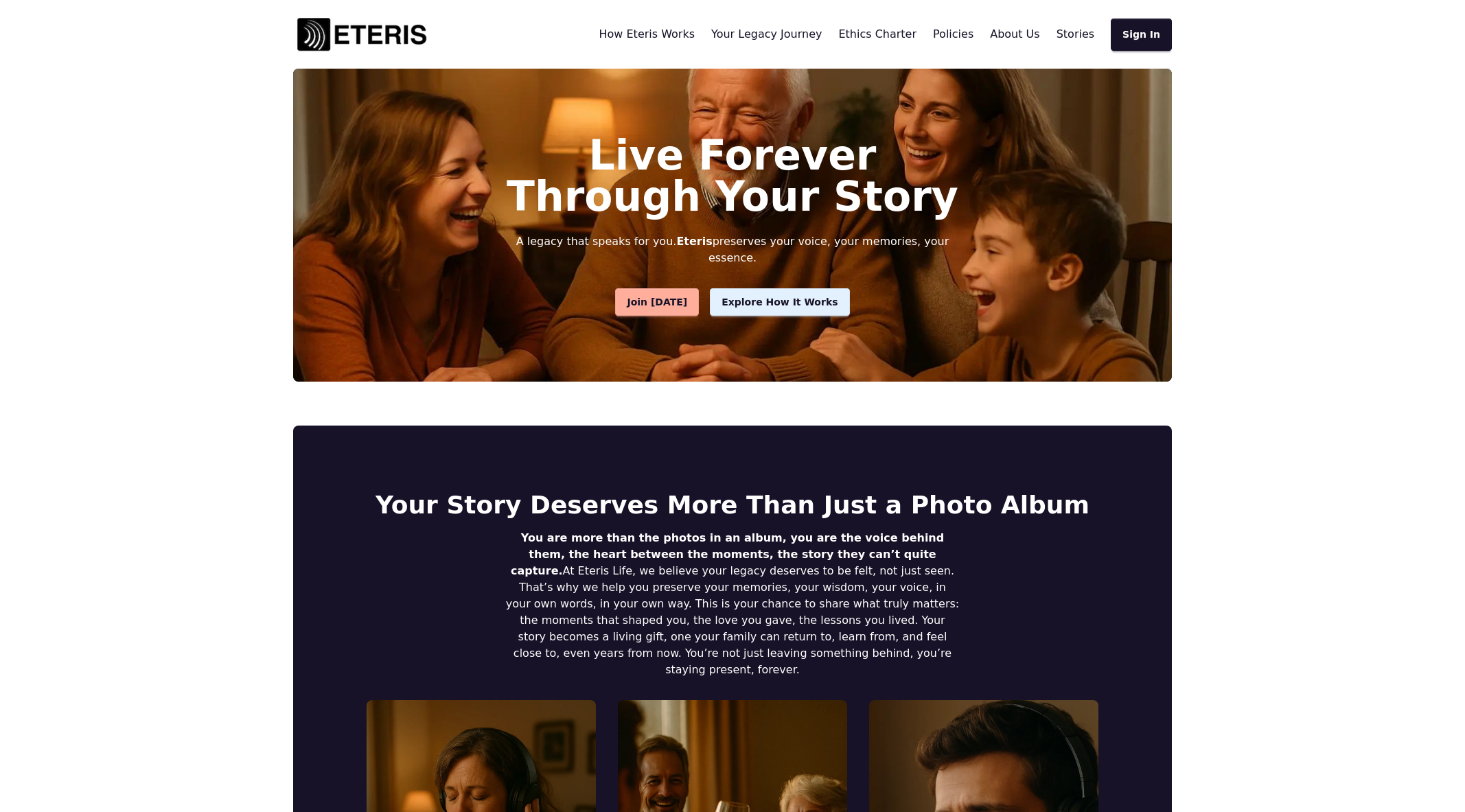
click at [678, 35] on span "How Eteris Works" at bounding box center [648, 34] width 97 height 14
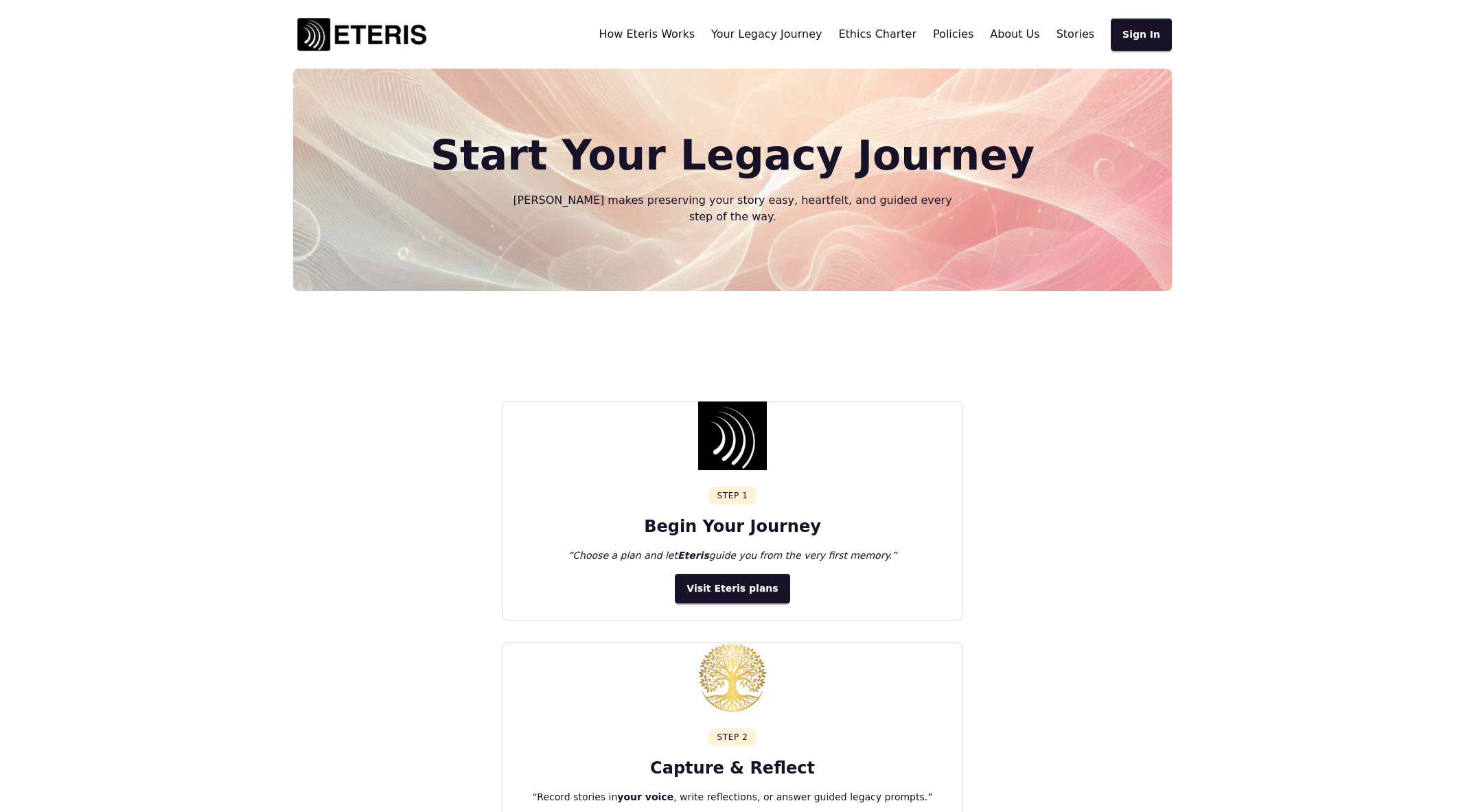
click at [805, 38] on span "Your Legacy Journey" at bounding box center [766, 34] width 110 height 14
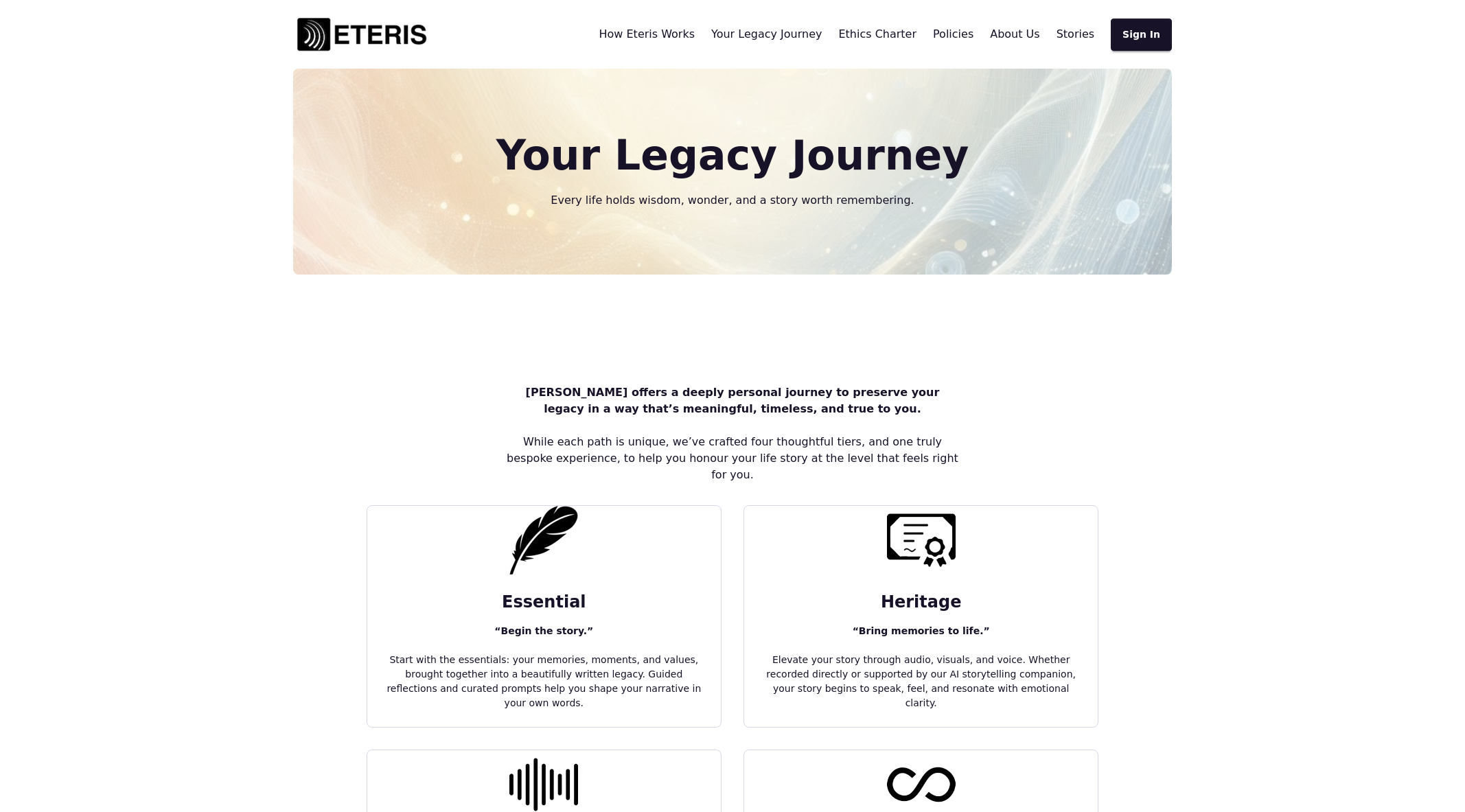
click at [887, 34] on span "Ethics Charter" at bounding box center [877, 34] width 78 height 14
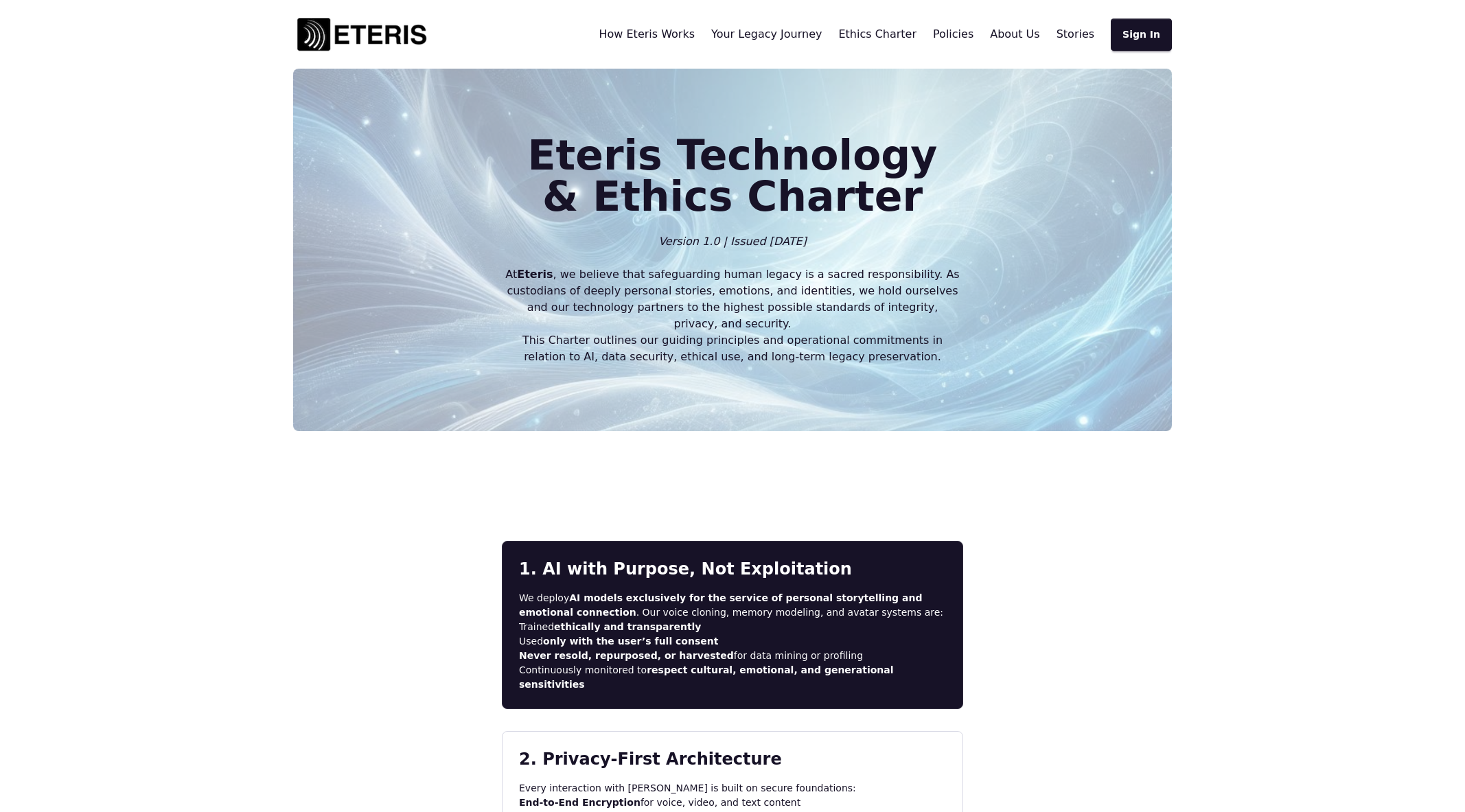
click at [959, 37] on span "Policies" at bounding box center [953, 34] width 41 height 14
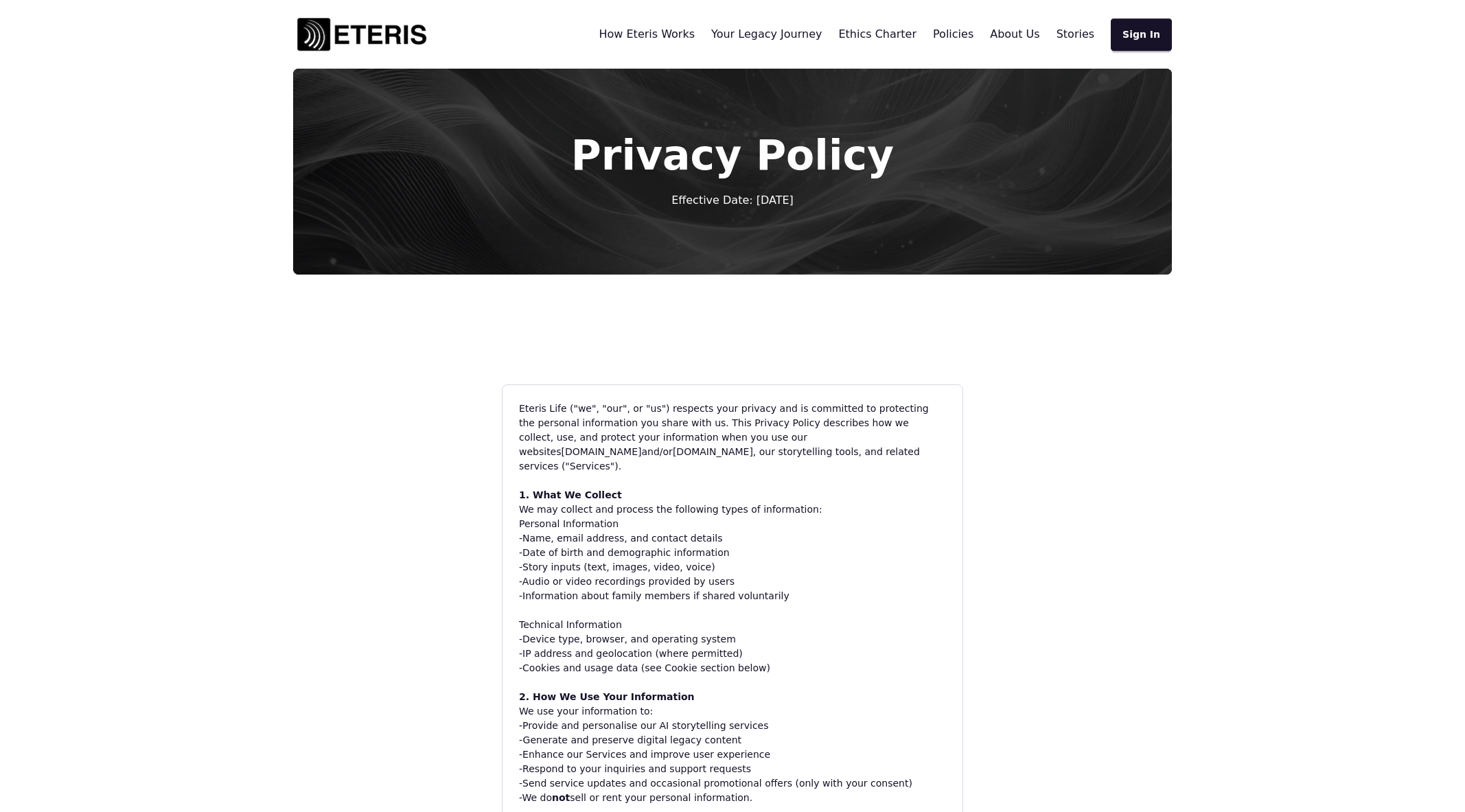
click at [1023, 40] on span "About Us" at bounding box center [1014, 34] width 49 height 14
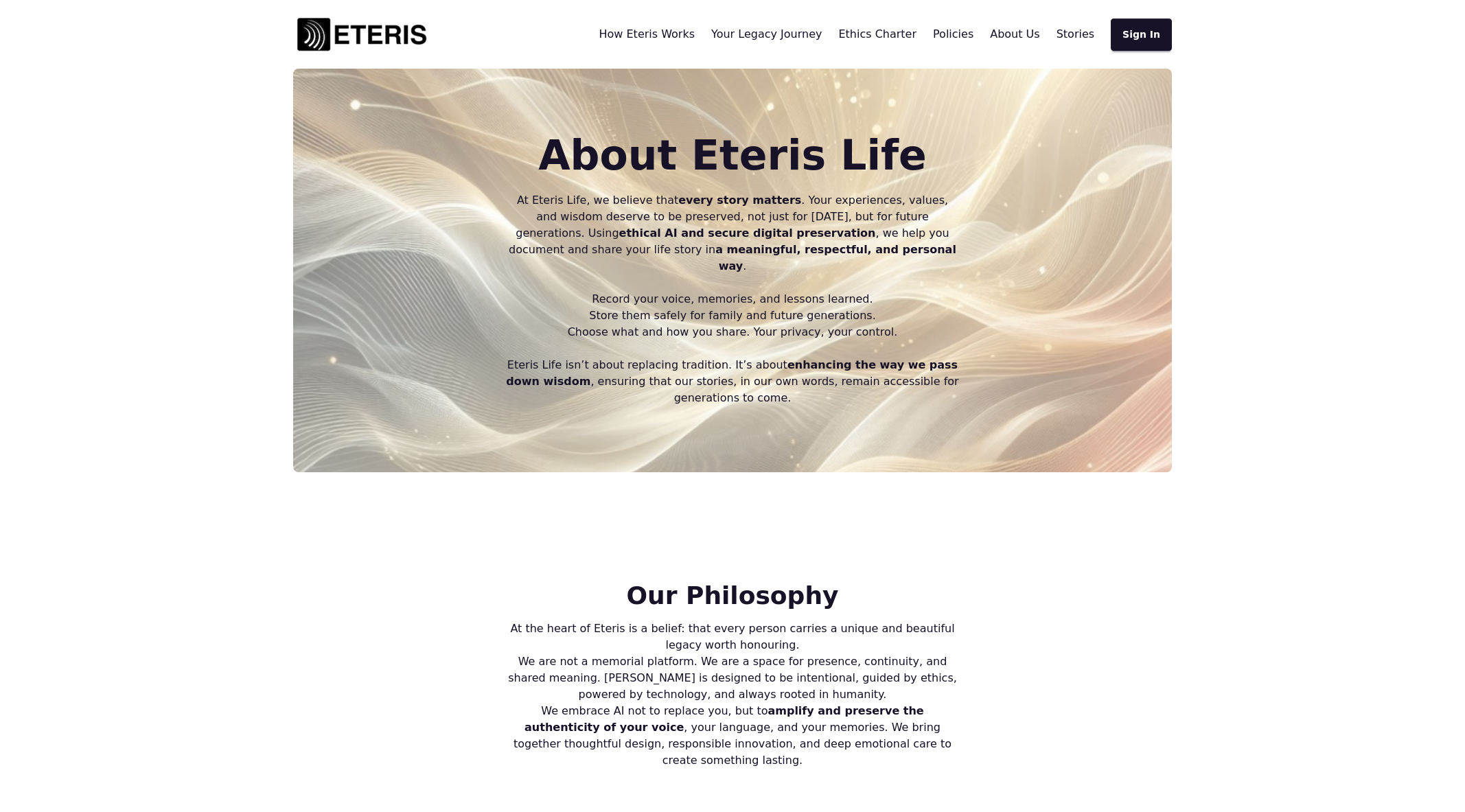
click at [1085, 35] on span "Stories" at bounding box center [1075, 34] width 38 height 14
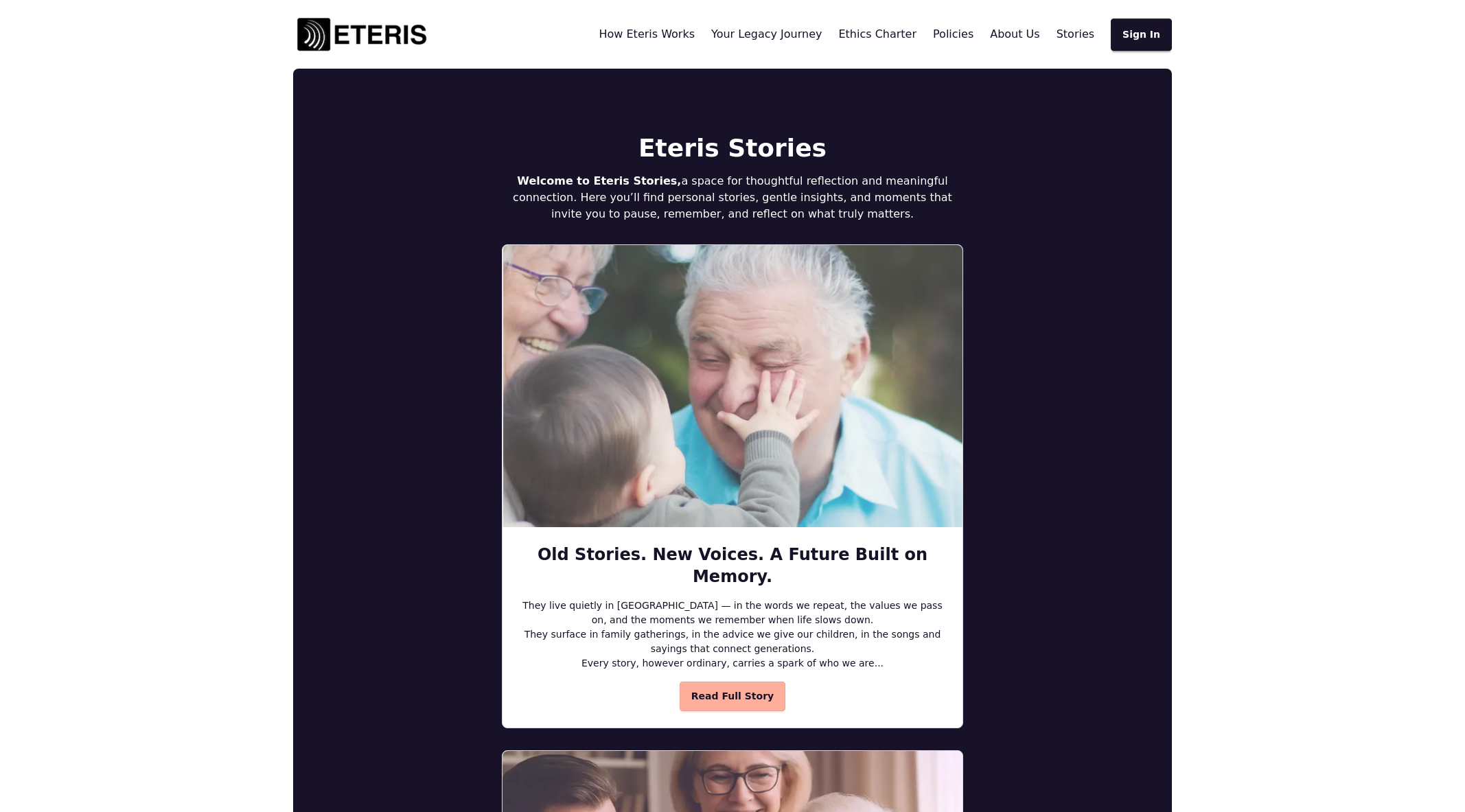
click at [357, 38] on img at bounding box center [362, 34] width 137 height 42
